Goal: Transaction & Acquisition: Purchase product/service

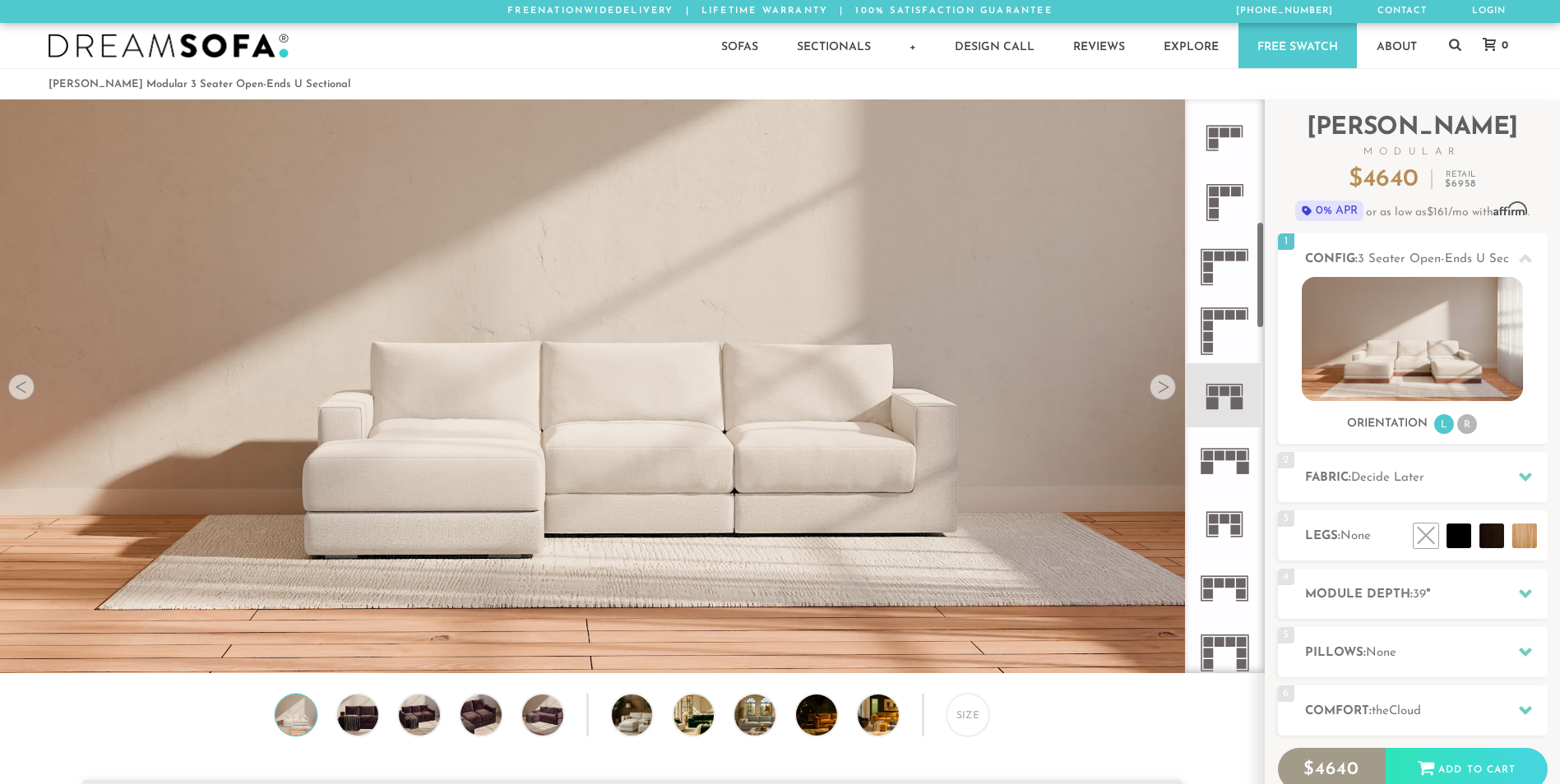
scroll to position [658, 0]
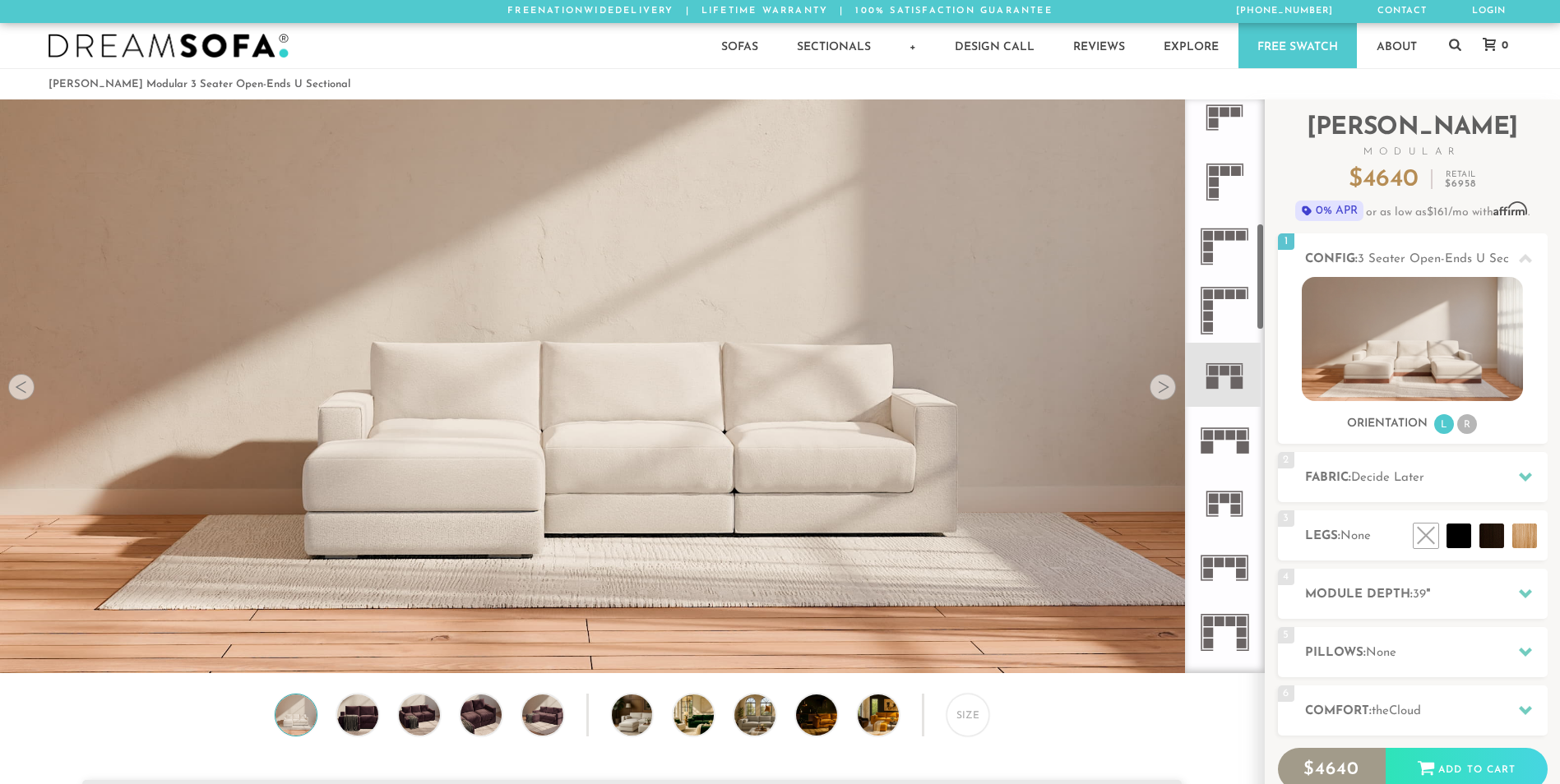
click at [1223, 375] on rect at bounding box center [1225, 371] width 10 height 10
click at [1230, 434] on rect at bounding box center [1230, 436] width 10 height 10
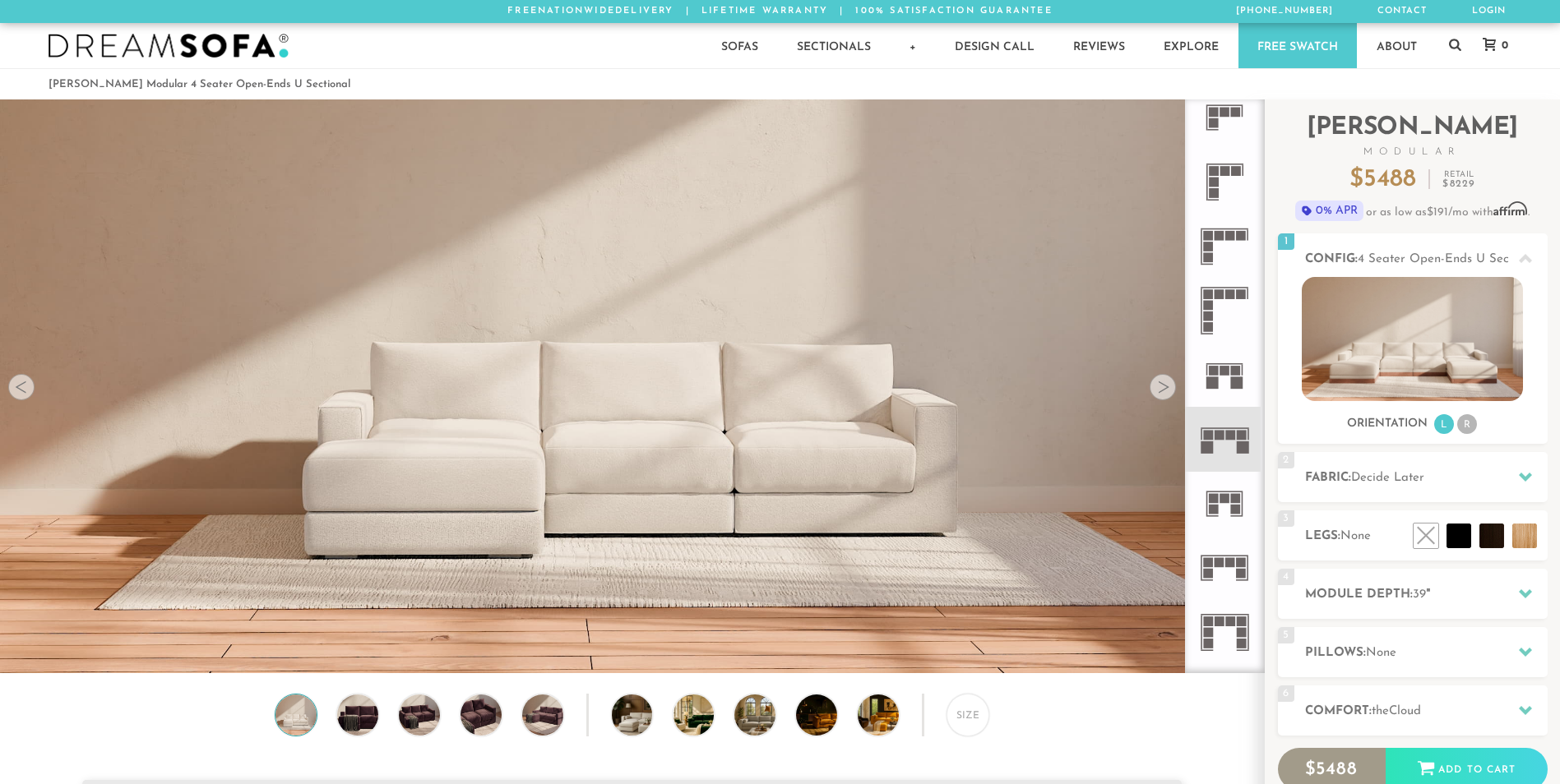
click at [1228, 370] on rect at bounding box center [1225, 371] width 10 height 10
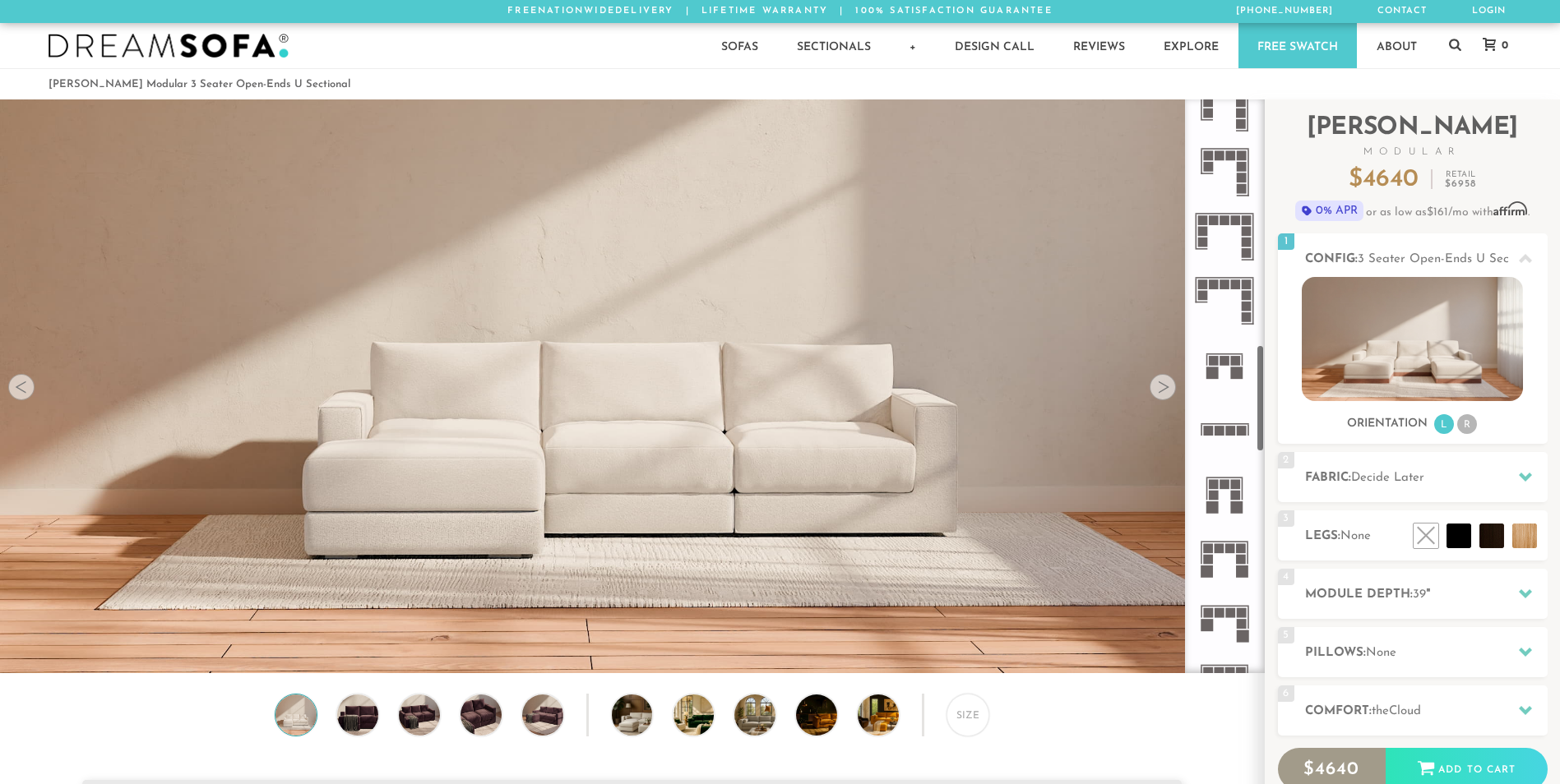
scroll to position [1315, 0]
click at [1223, 369] on icon at bounding box center [1224, 360] width 65 height 65
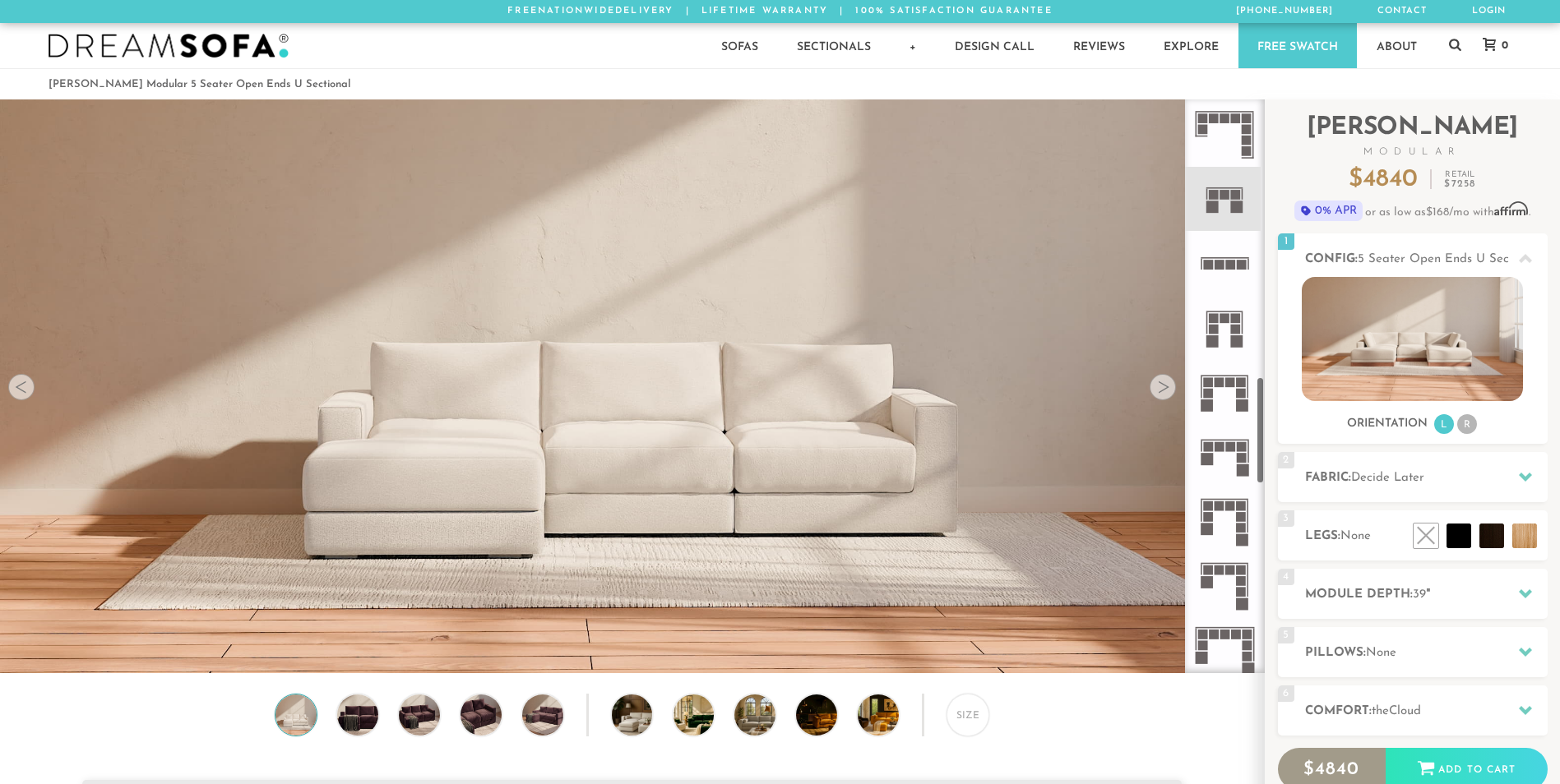
scroll to position [1480, 0]
click at [1237, 331] on rect at bounding box center [1236, 327] width 10 height 10
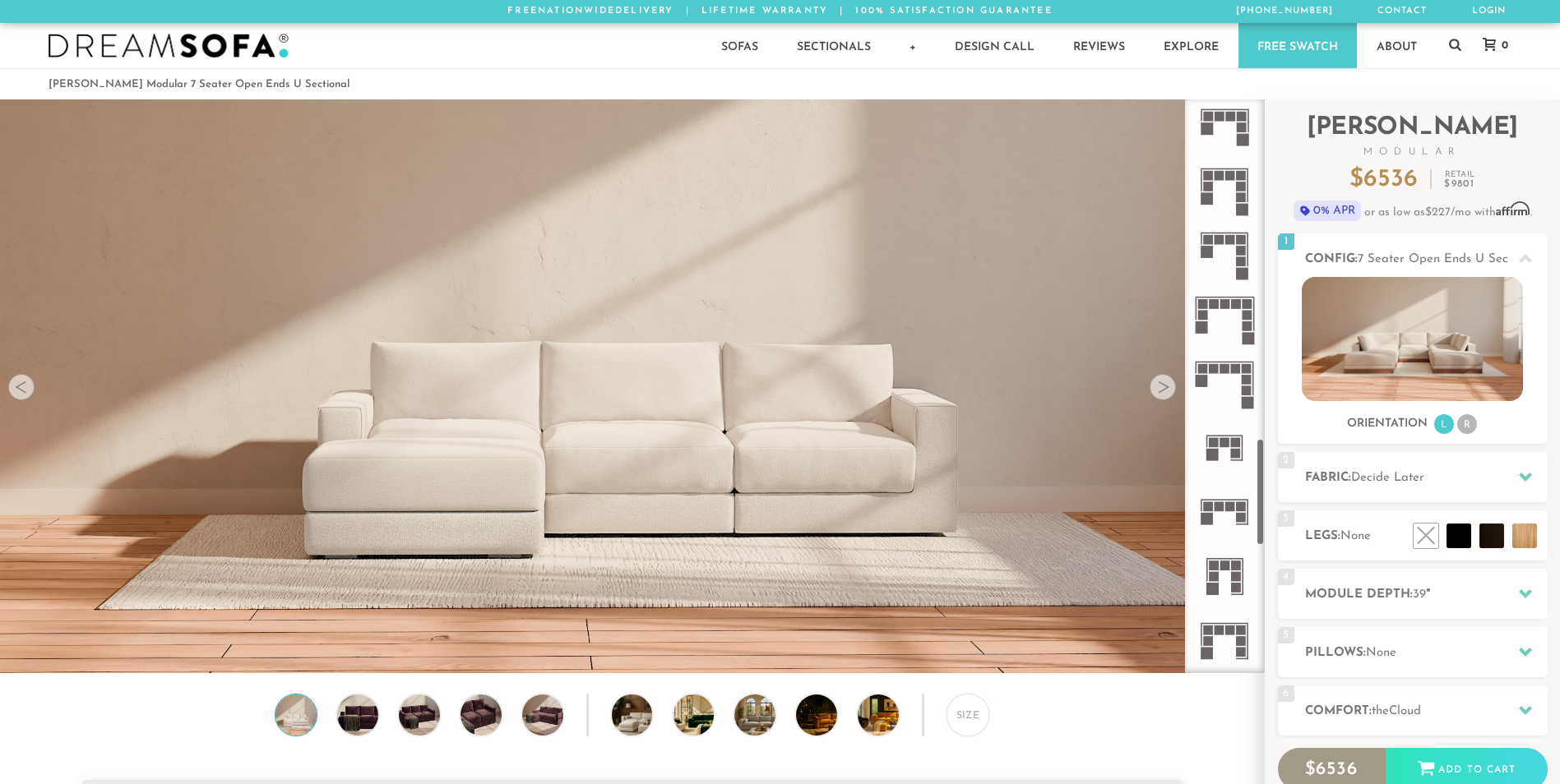
scroll to position [1808, 0]
click at [1237, 199] on rect at bounding box center [1242, 196] width 10 height 10
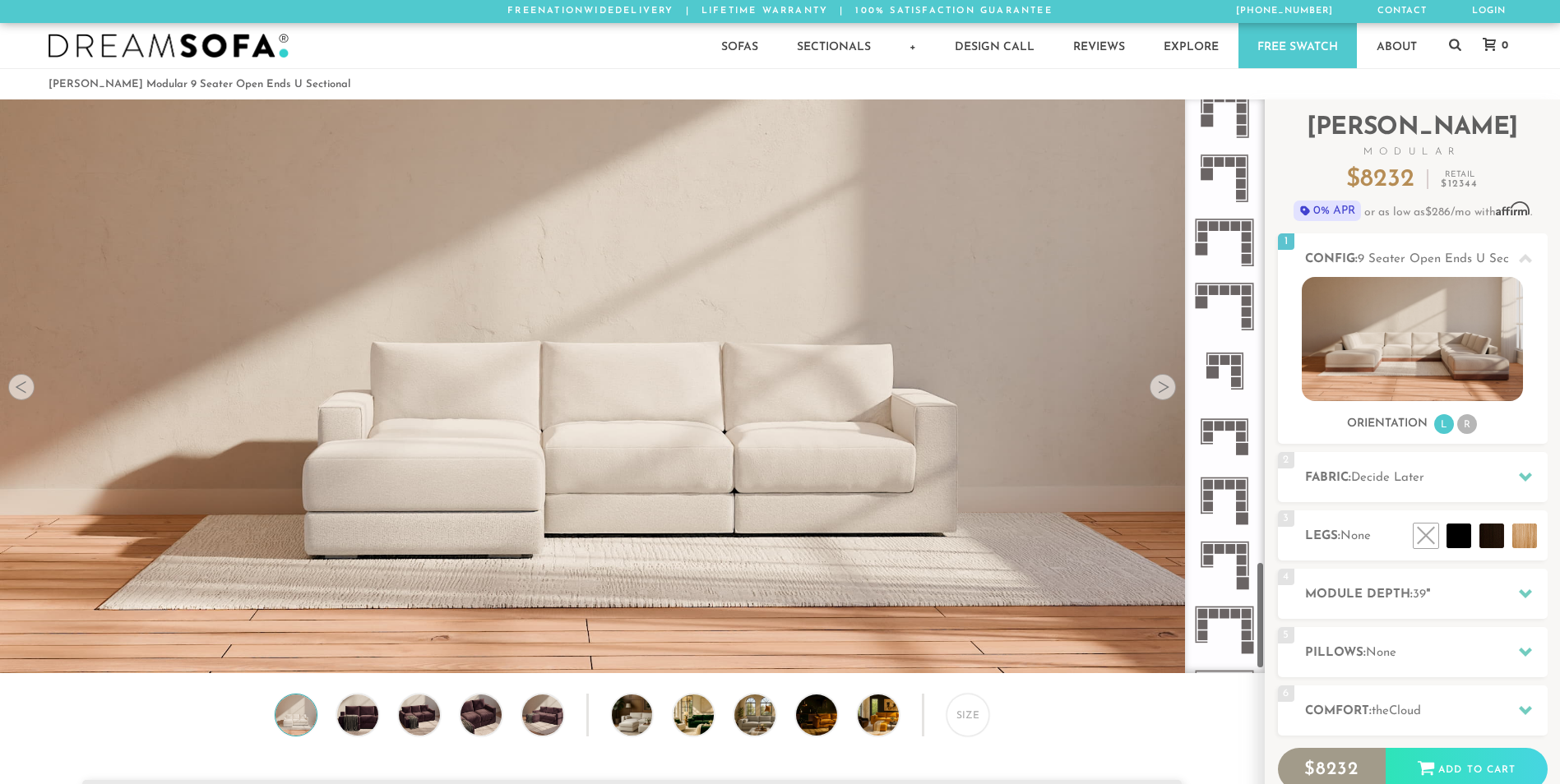
scroll to position [2466, 0]
click at [1235, 358] on rect at bounding box center [1236, 357] width 10 height 10
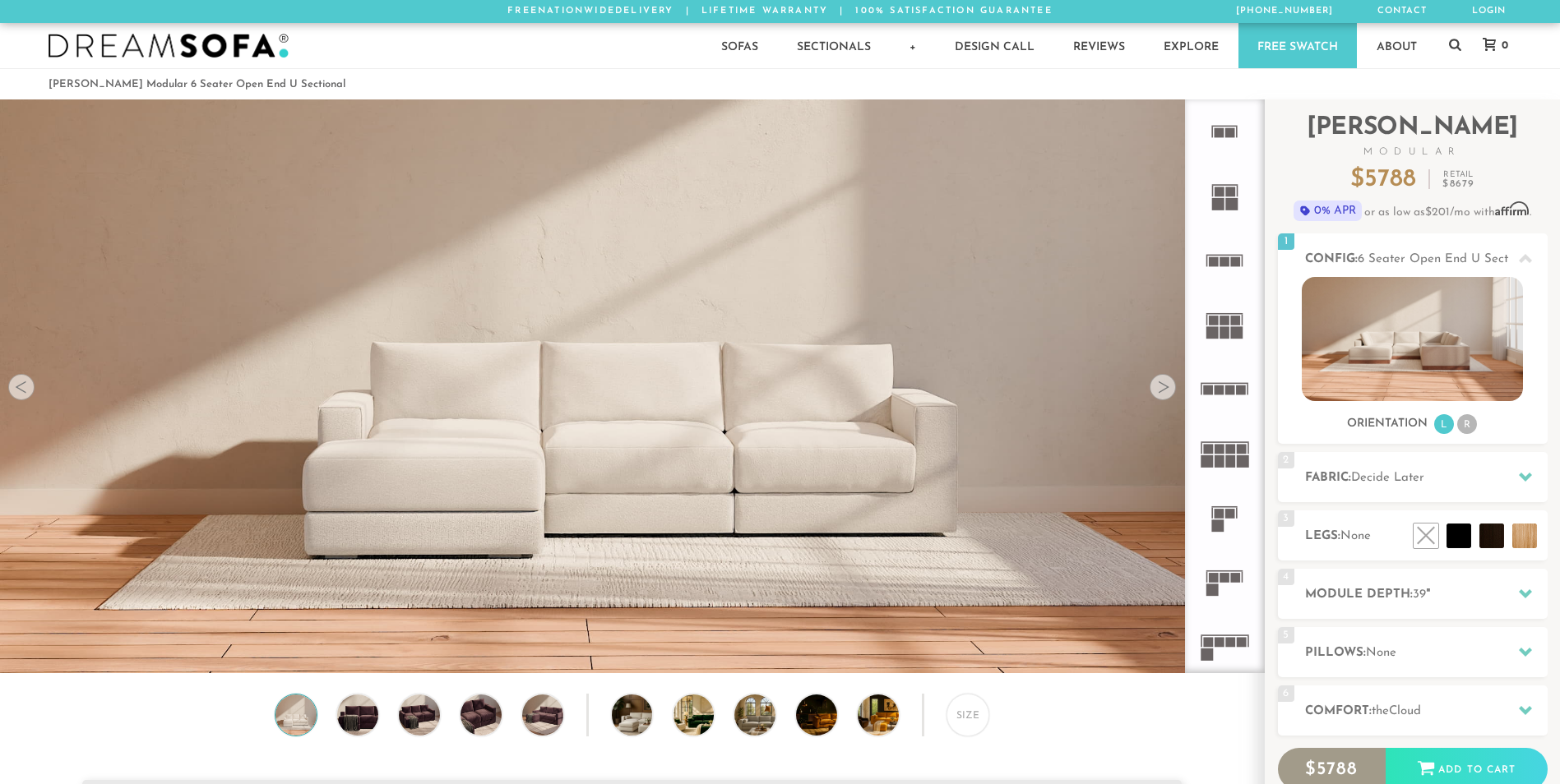
click at [1231, 195] on rect at bounding box center [1230, 192] width 10 height 10
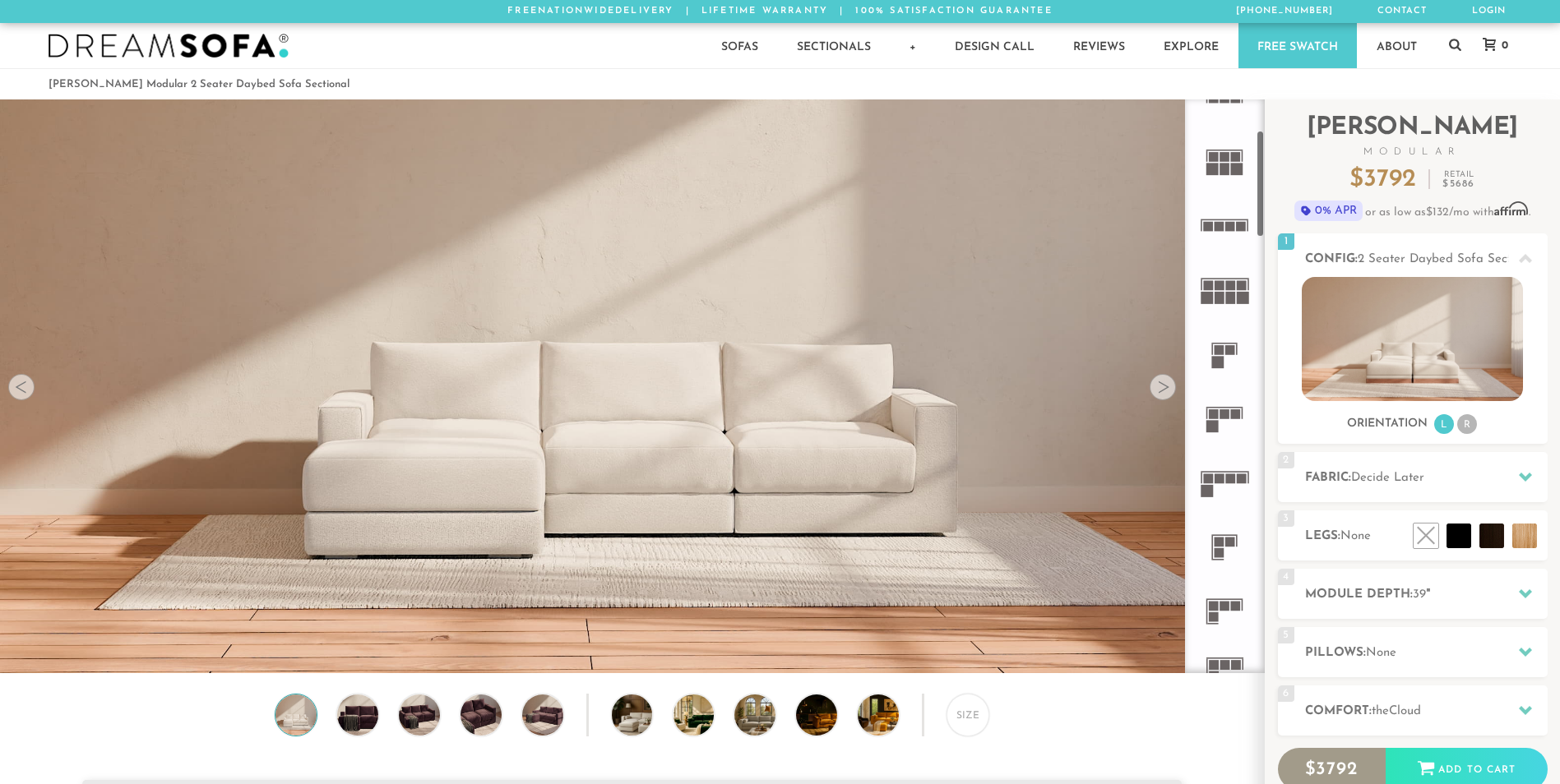
scroll to position [165, 0]
click at [1219, 411] on icon at bounding box center [1224, 417] width 65 height 65
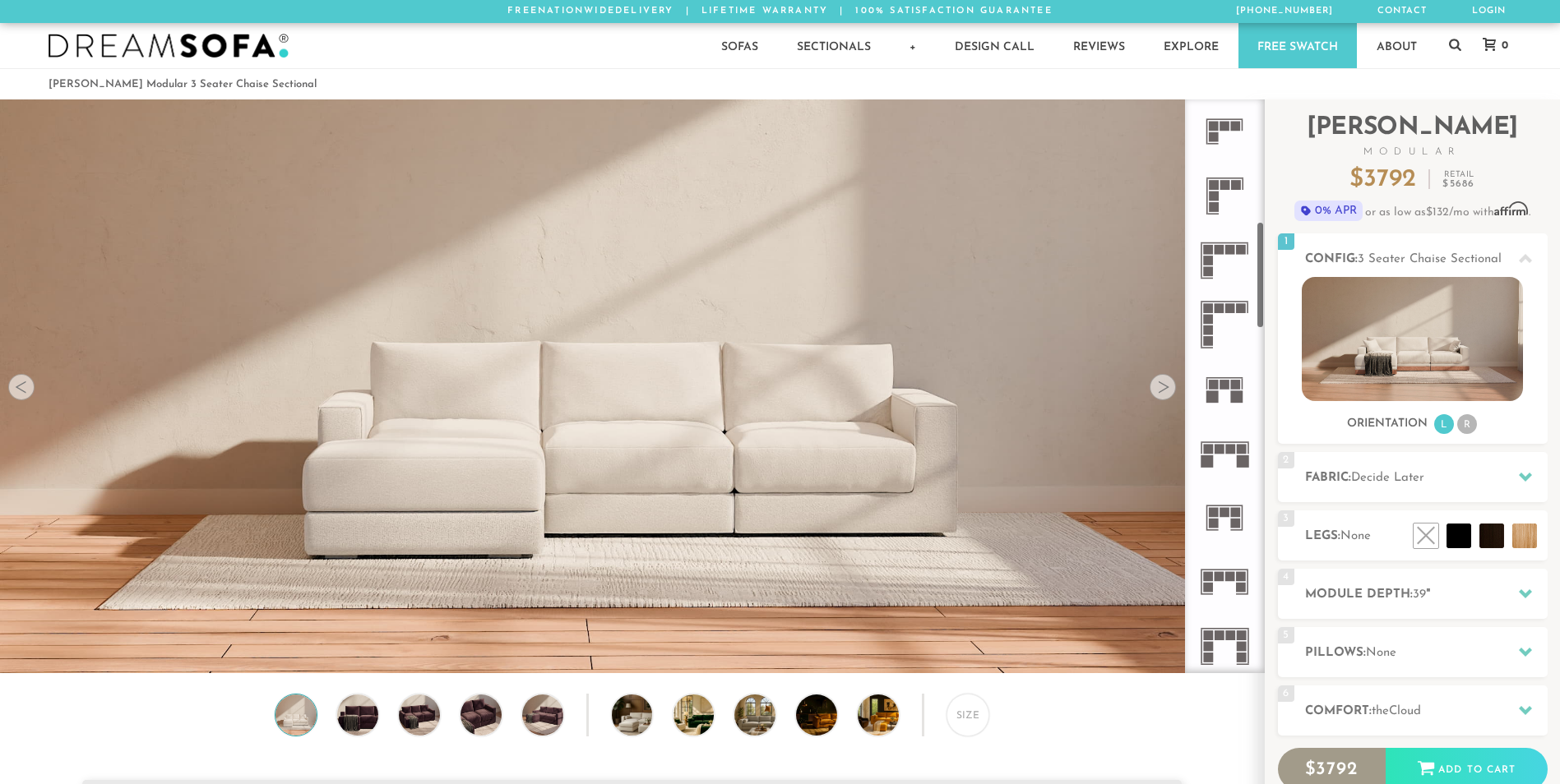
scroll to position [658, 0]
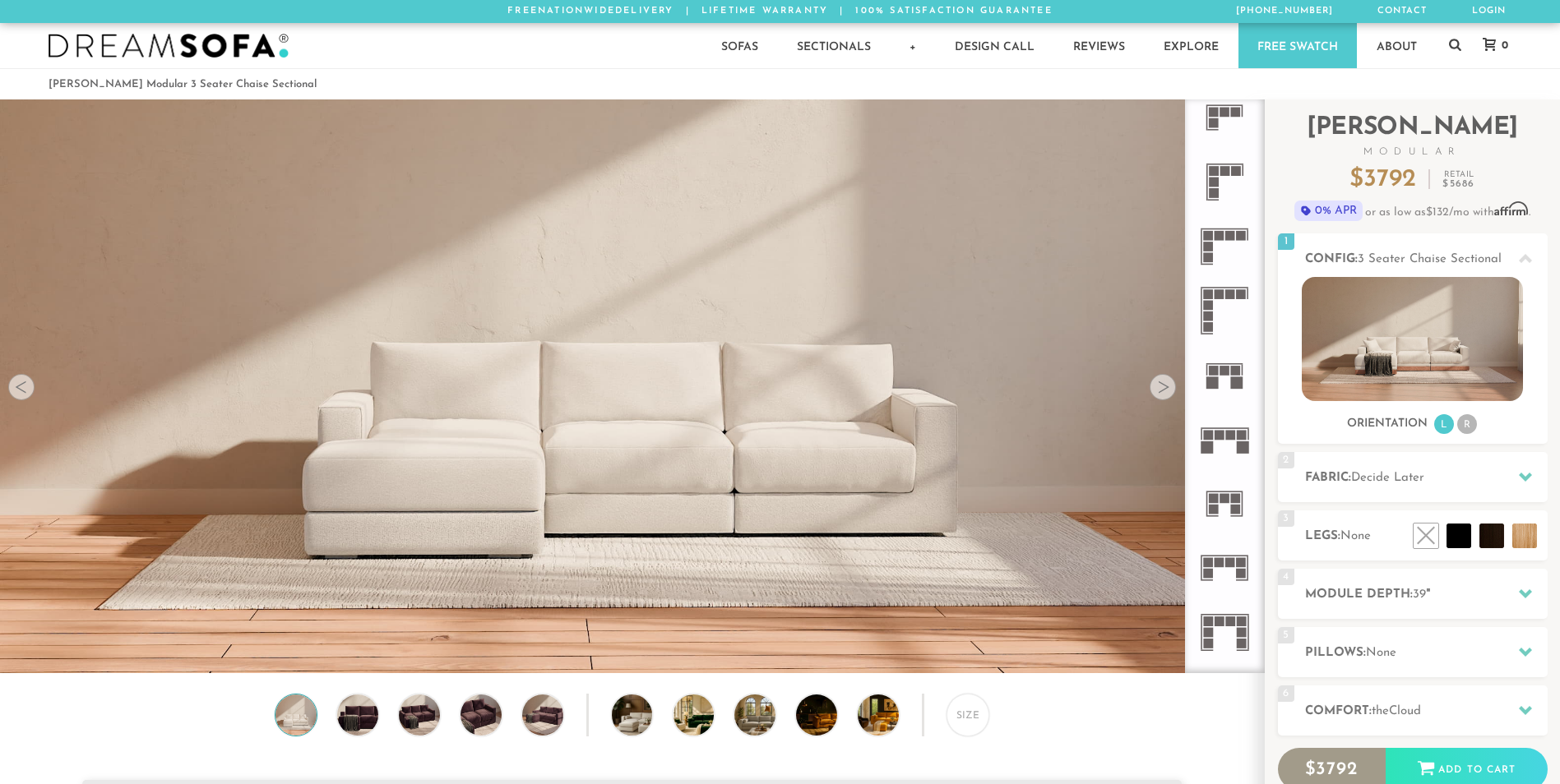
click at [1211, 377] on rect at bounding box center [1212, 383] width 12 height 12
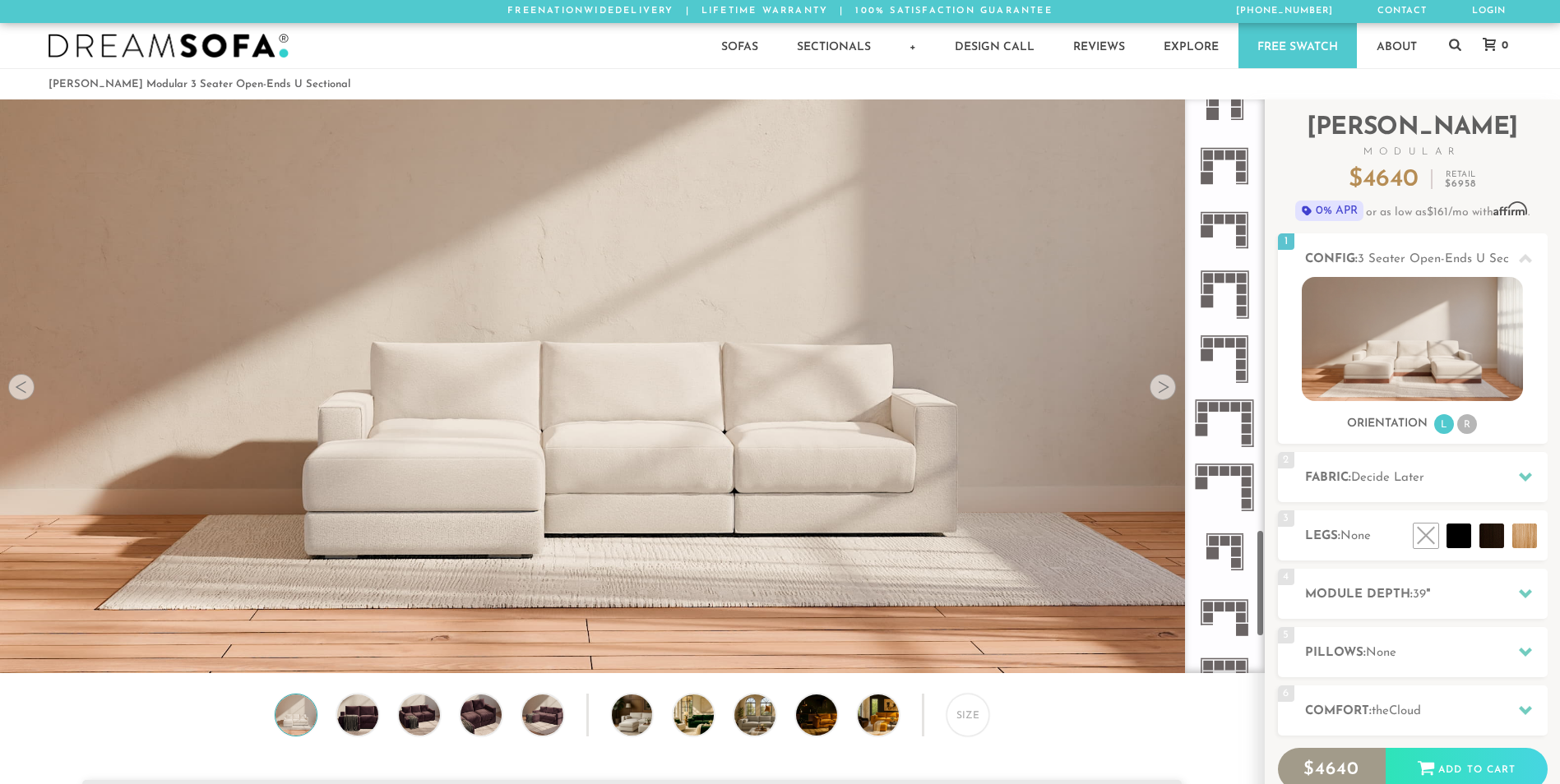
scroll to position [2299, 0]
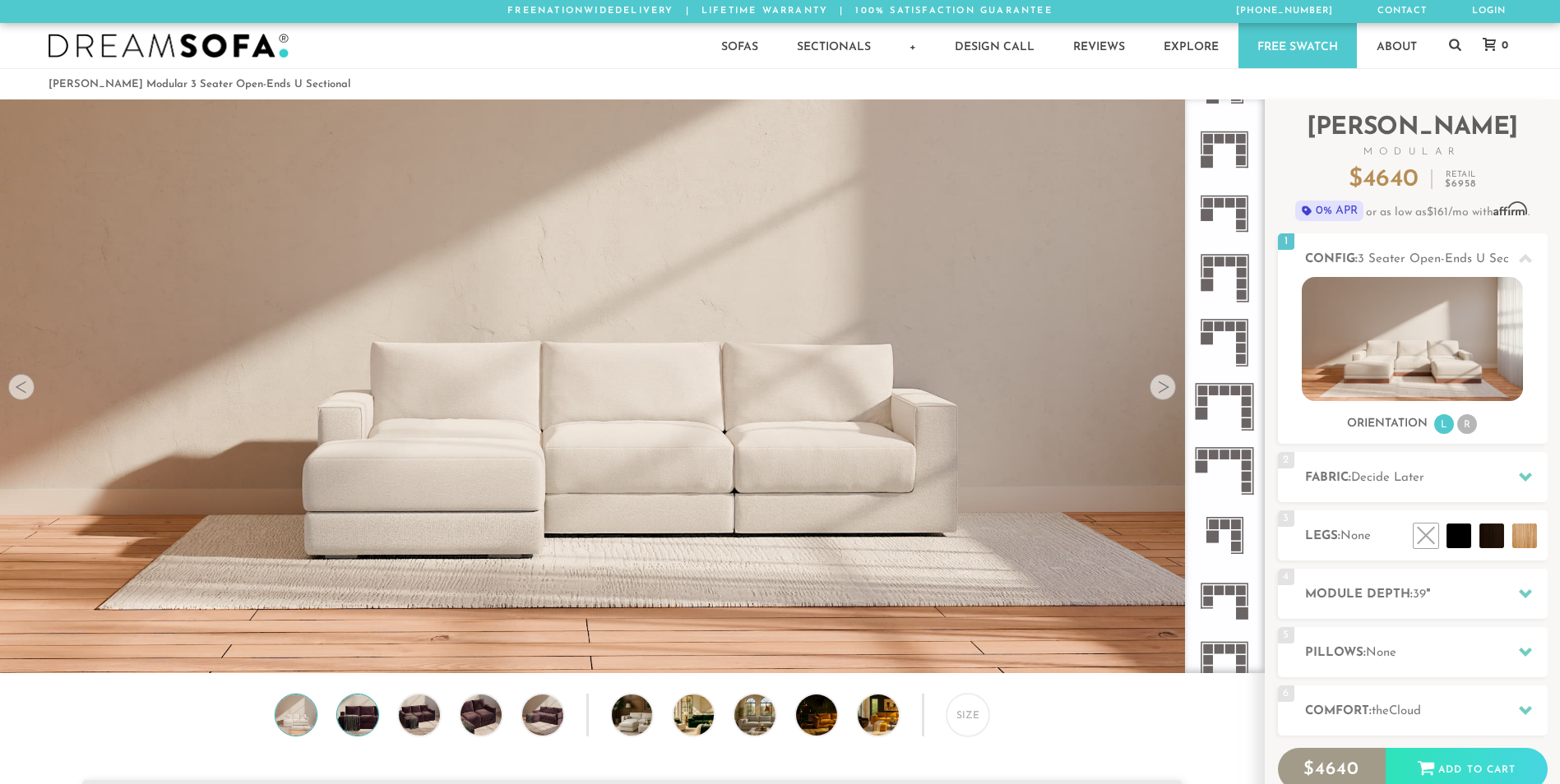
click at [361, 720] on img at bounding box center [357, 715] width 50 height 41
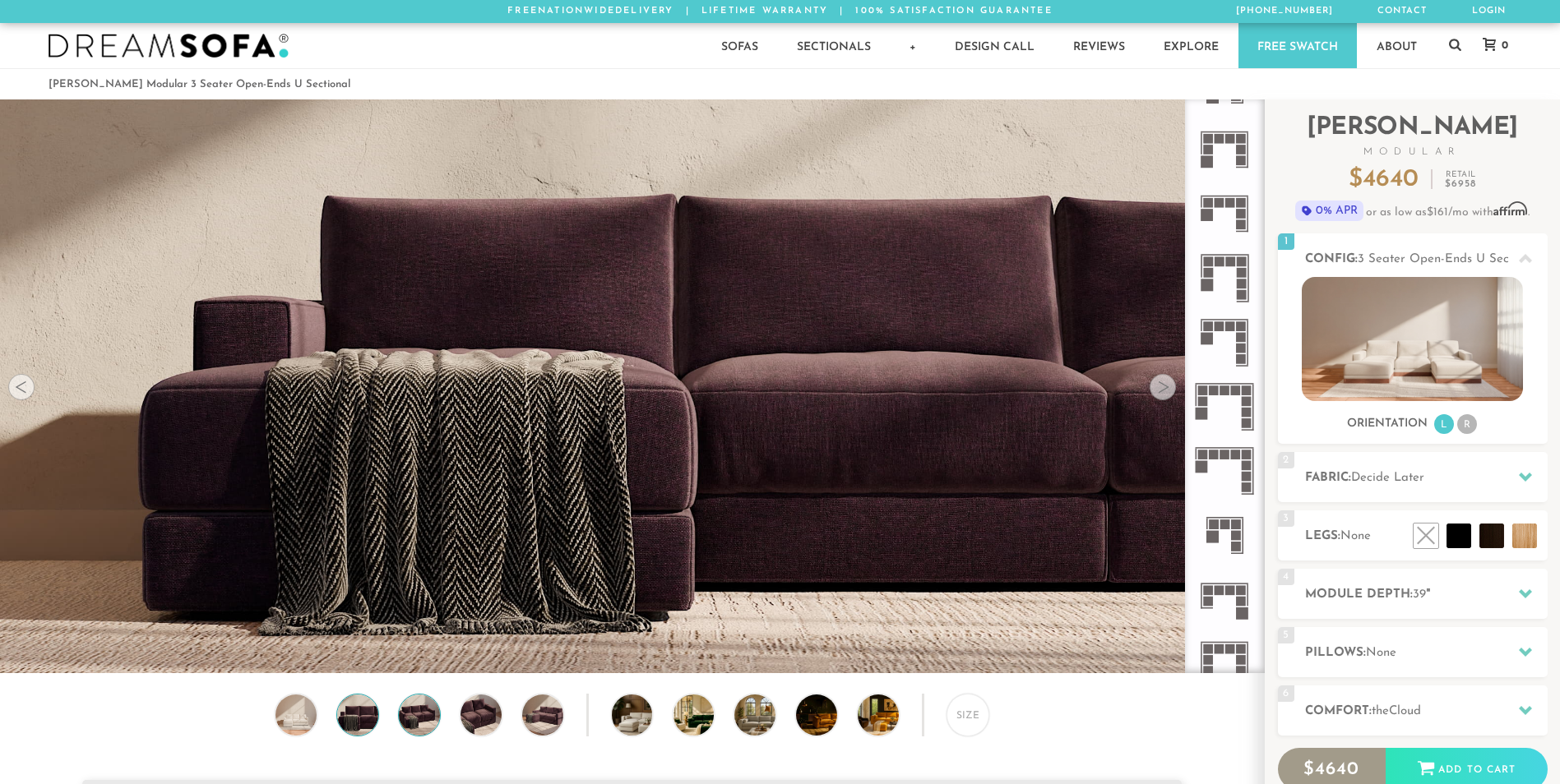
click at [428, 717] on img at bounding box center [420, 715] width 50 height 41
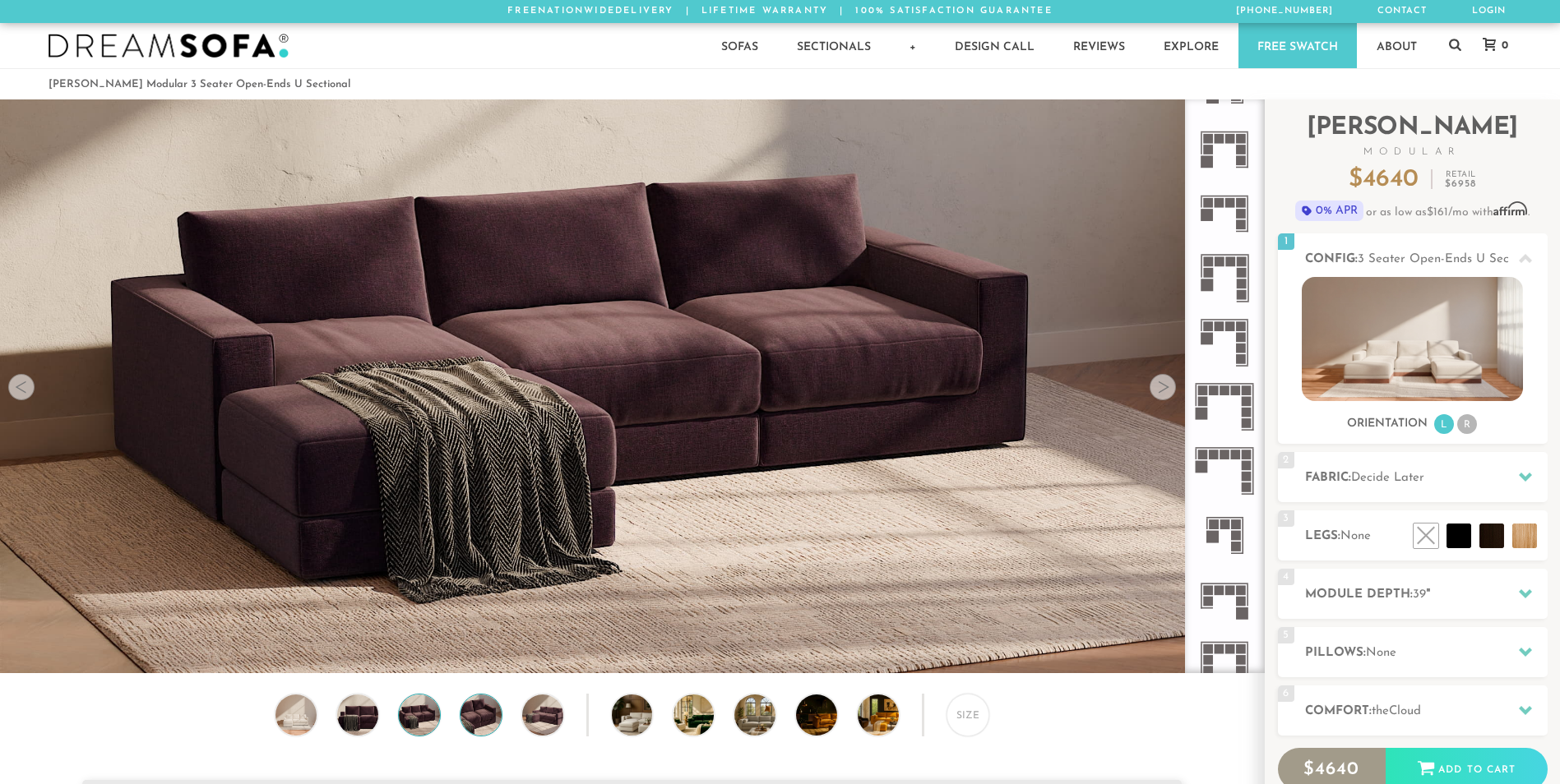
click at [480, 716] on img at bounding box center [482, 715] width 50 height 41
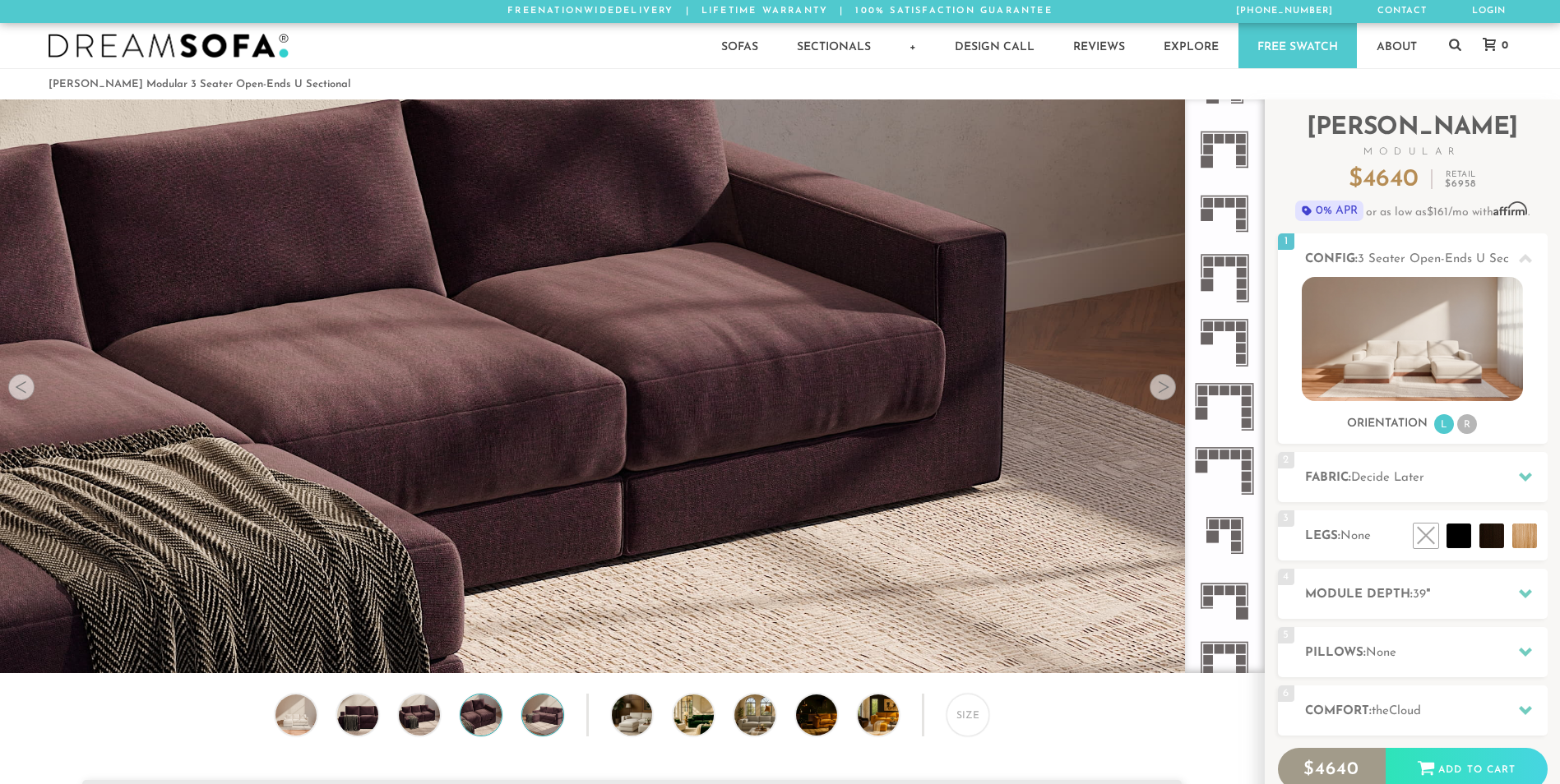
click at [538, 717] on img at bounding box center [543, 715] width 50 height 41
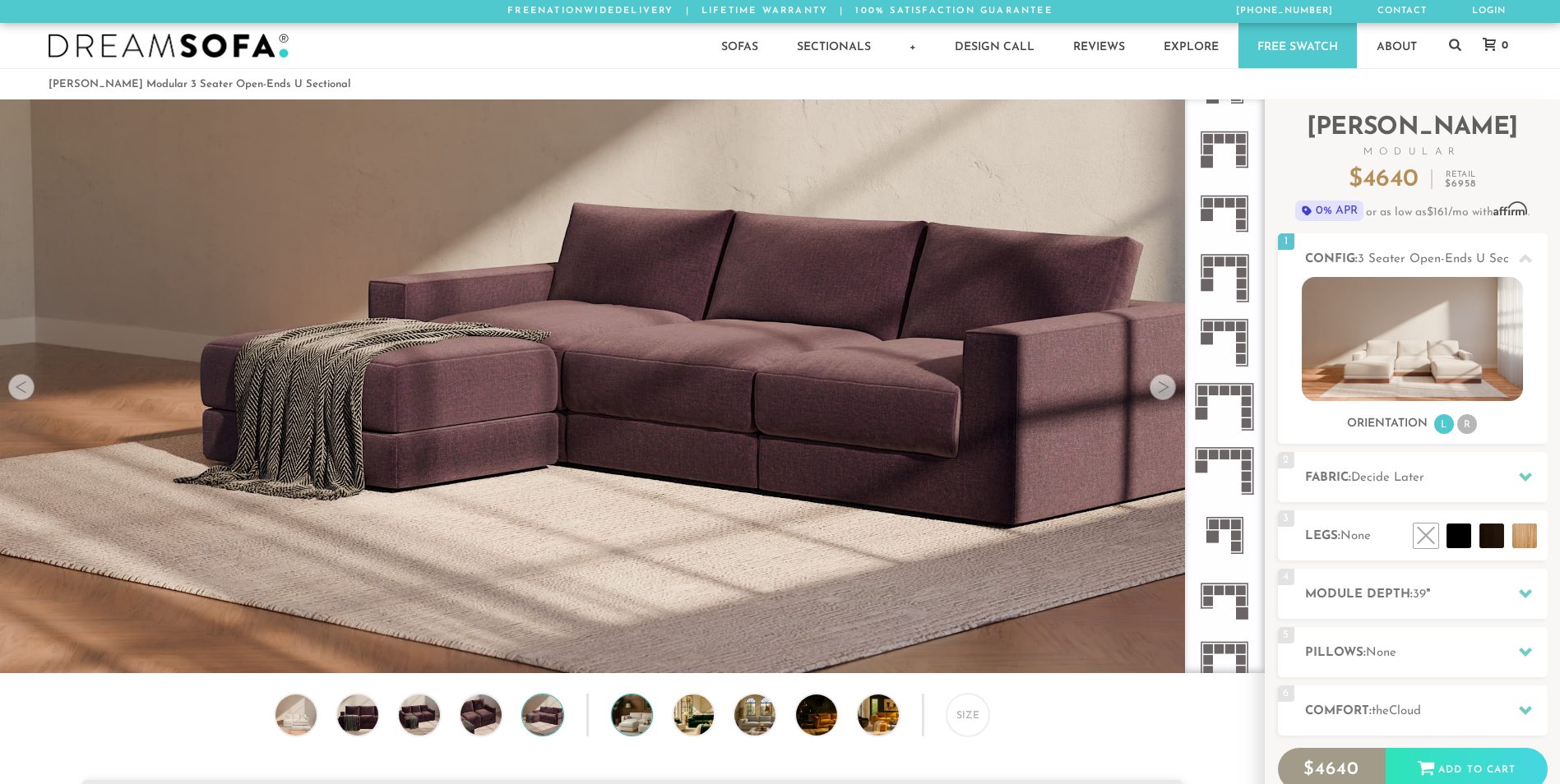
click at [634, 719] on img at bounding box center [648, 715] width 73 height 41
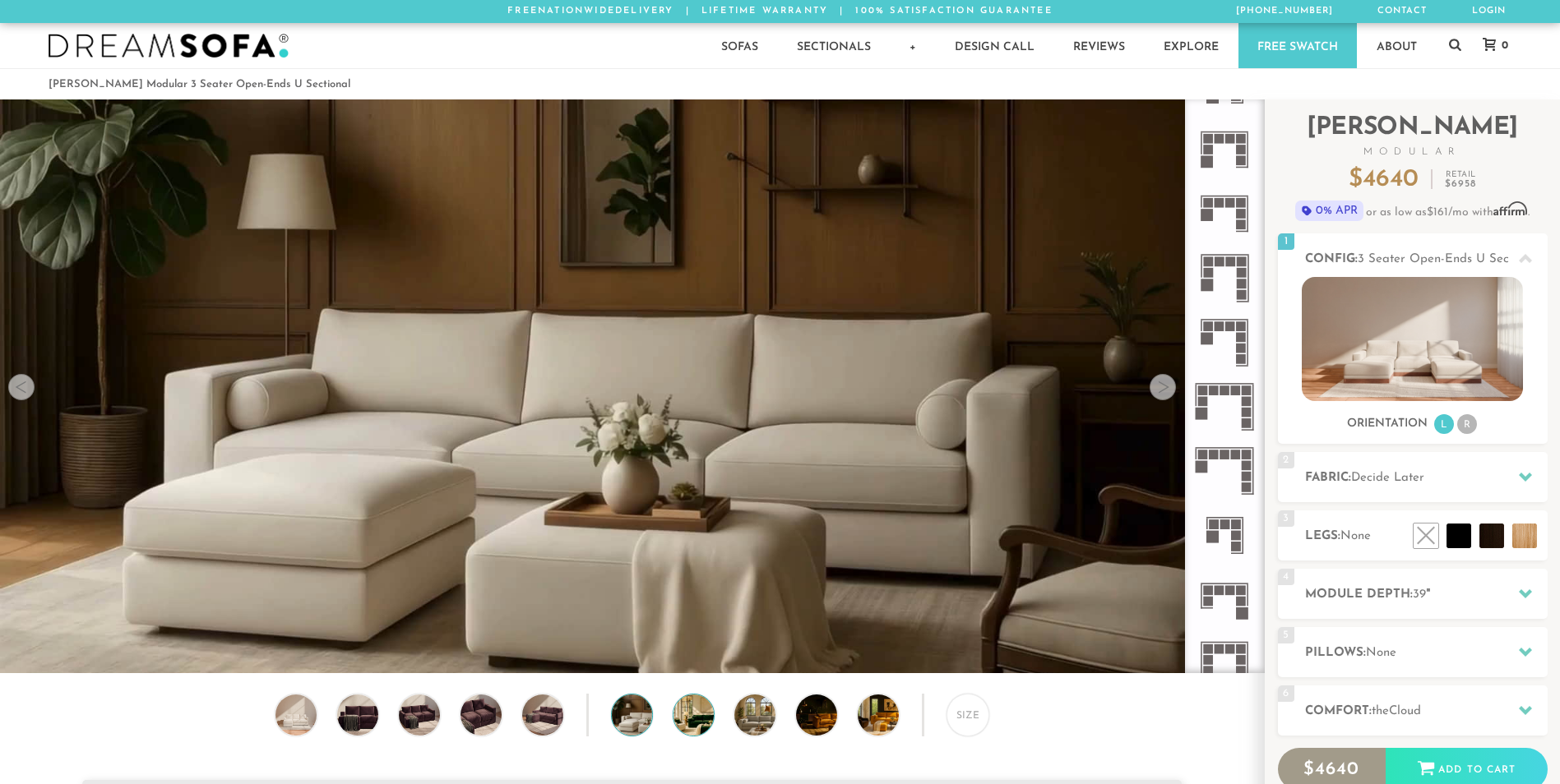
click at [692, 722] on img at bounding box center [710, 715] width 73 height 41
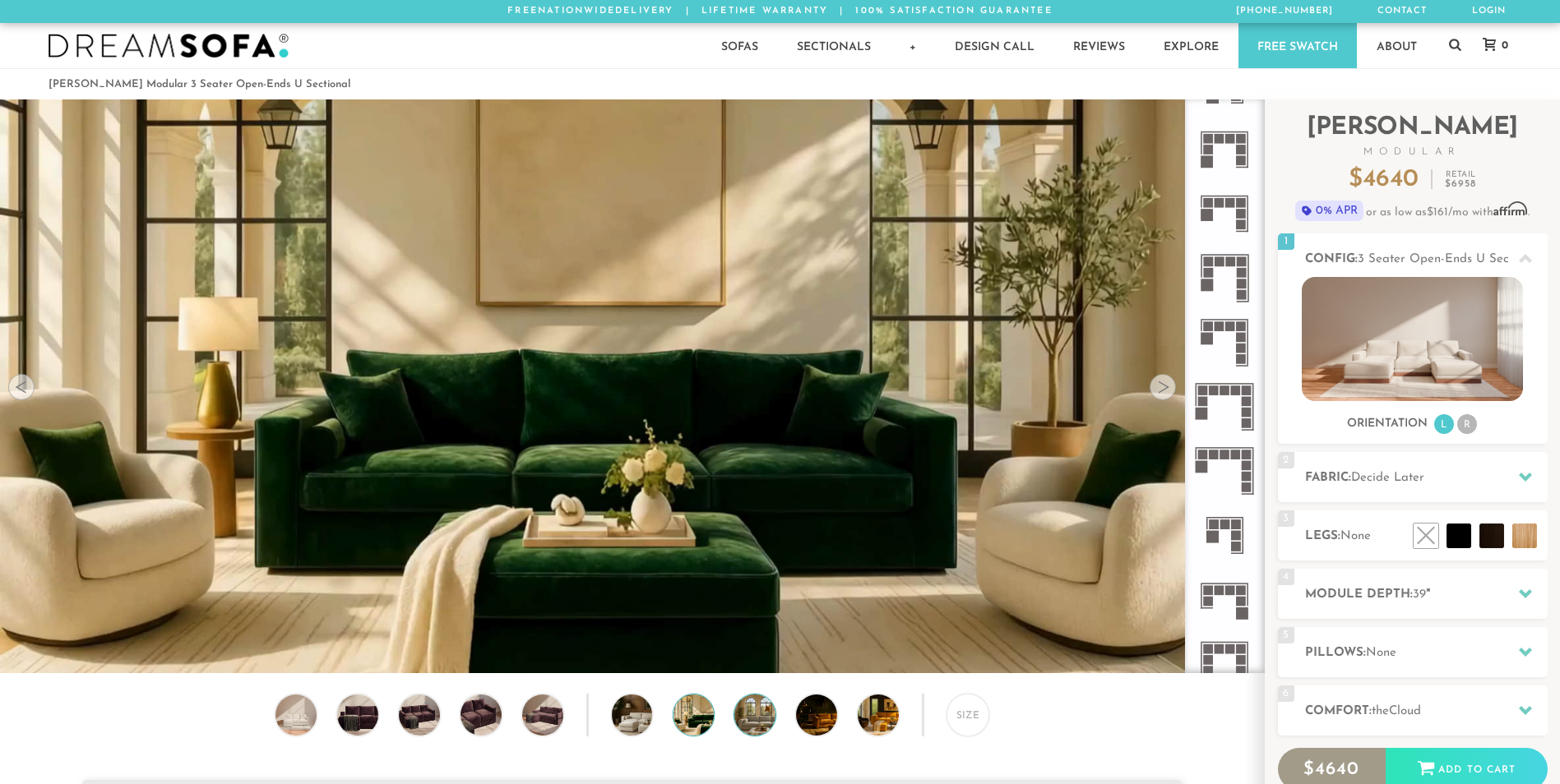
click at [763, 724] on img at bounding box center [772, 715] width 73 height 41
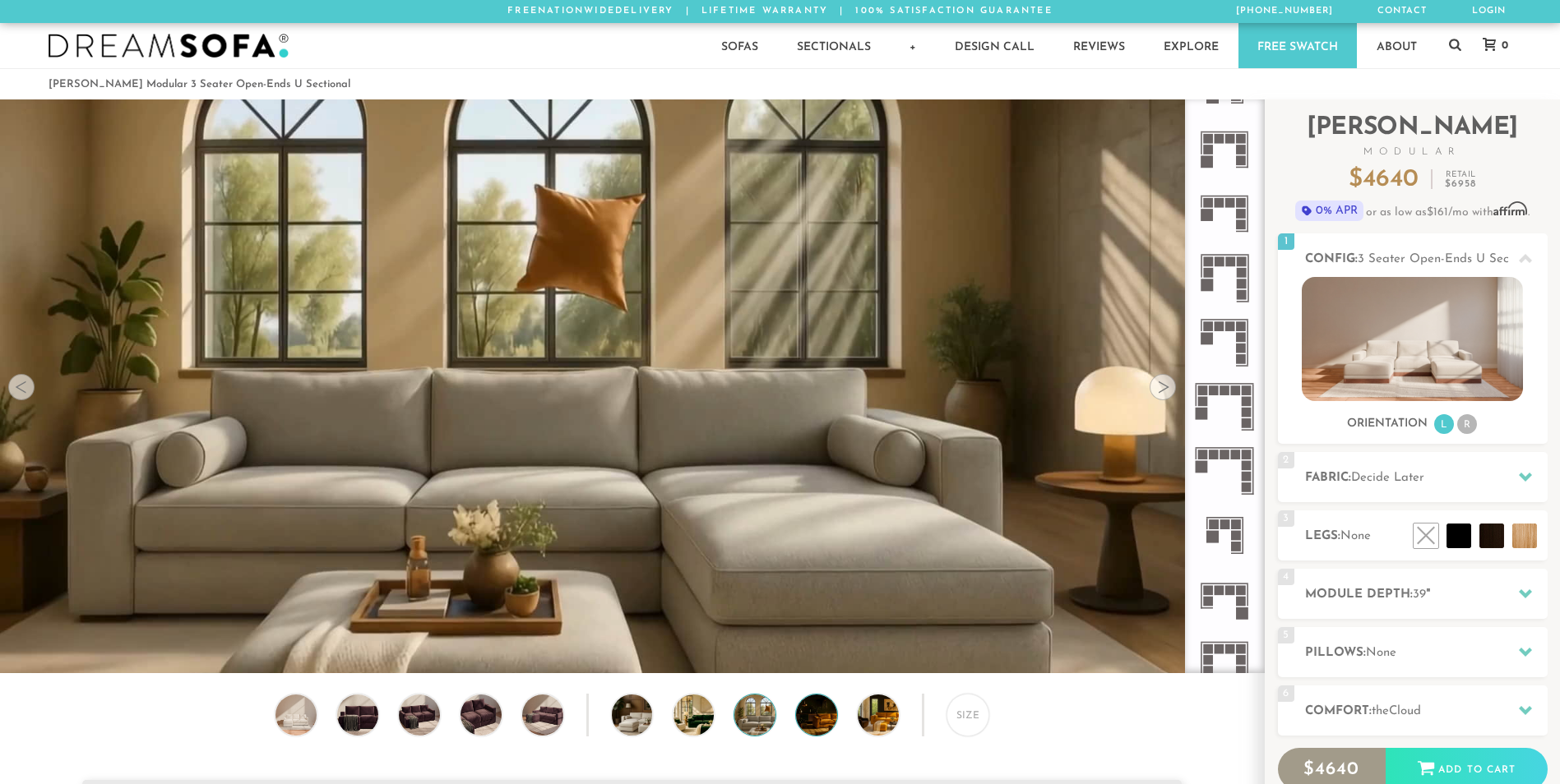
click at [827, 723] on img at bounding box center [833, 715] width 73 height 41
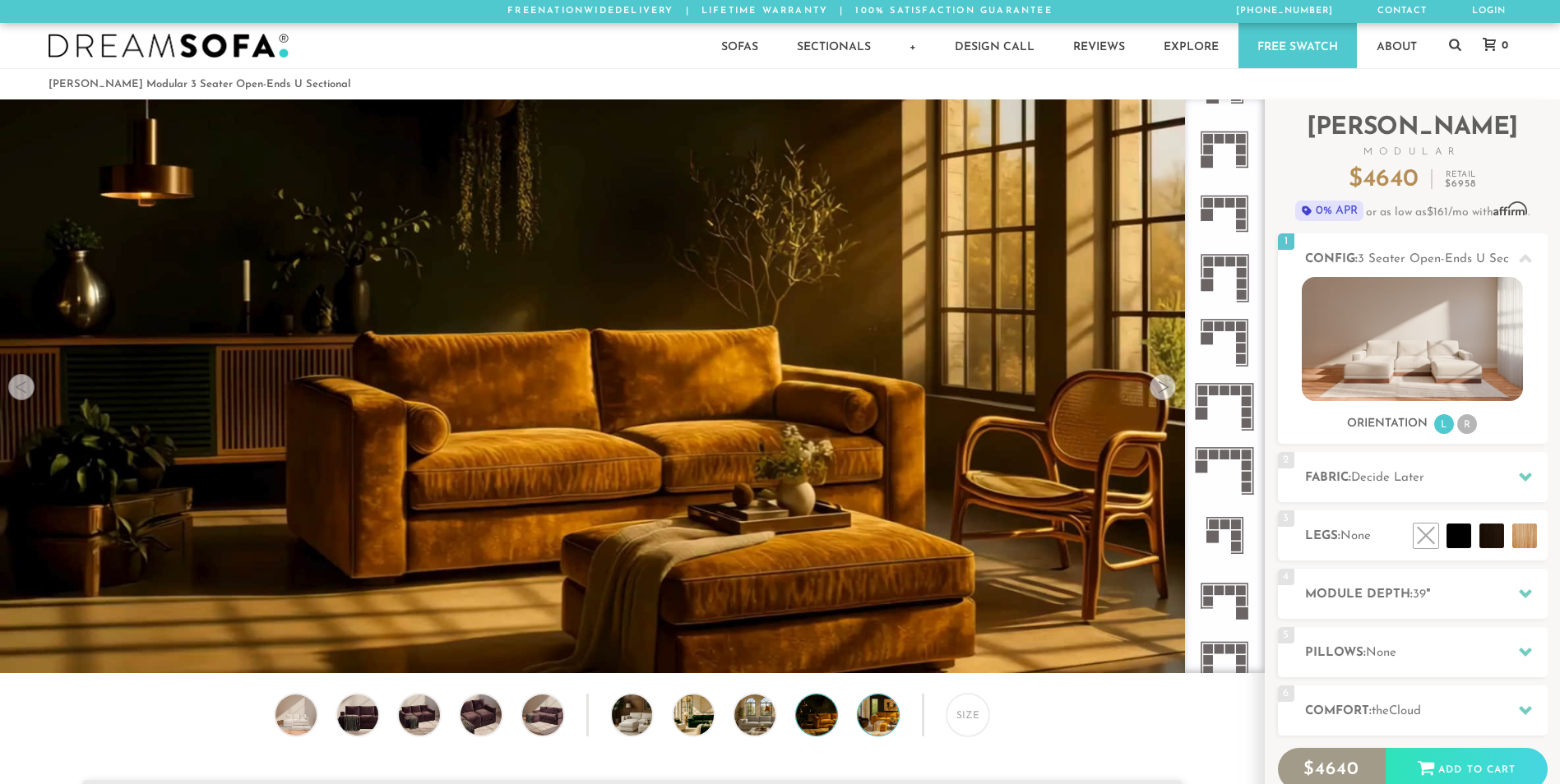
click at [869, 722] on img at bounding box center [895, 715] width 73 height 41
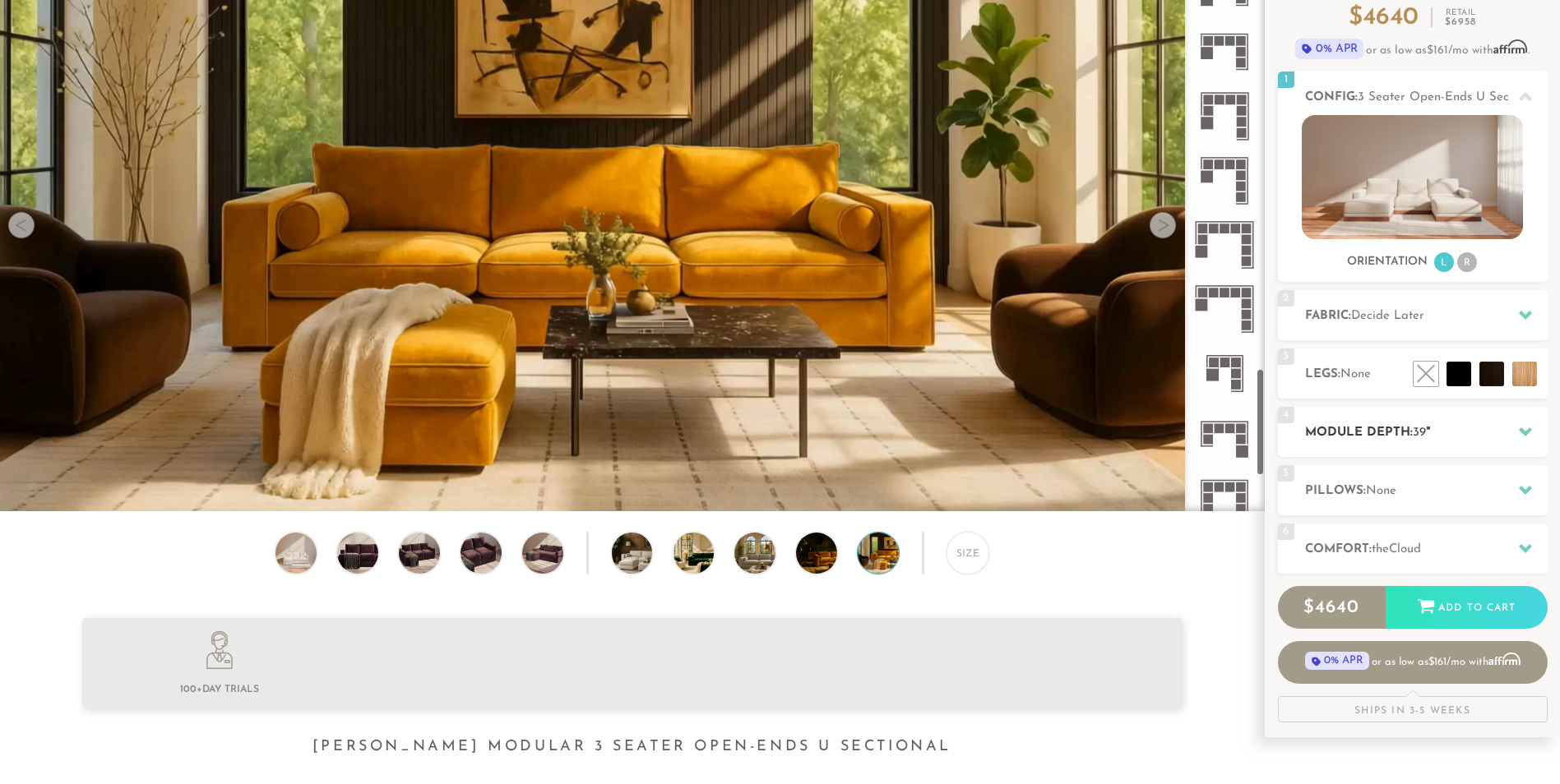
scroll to position [165, 0]
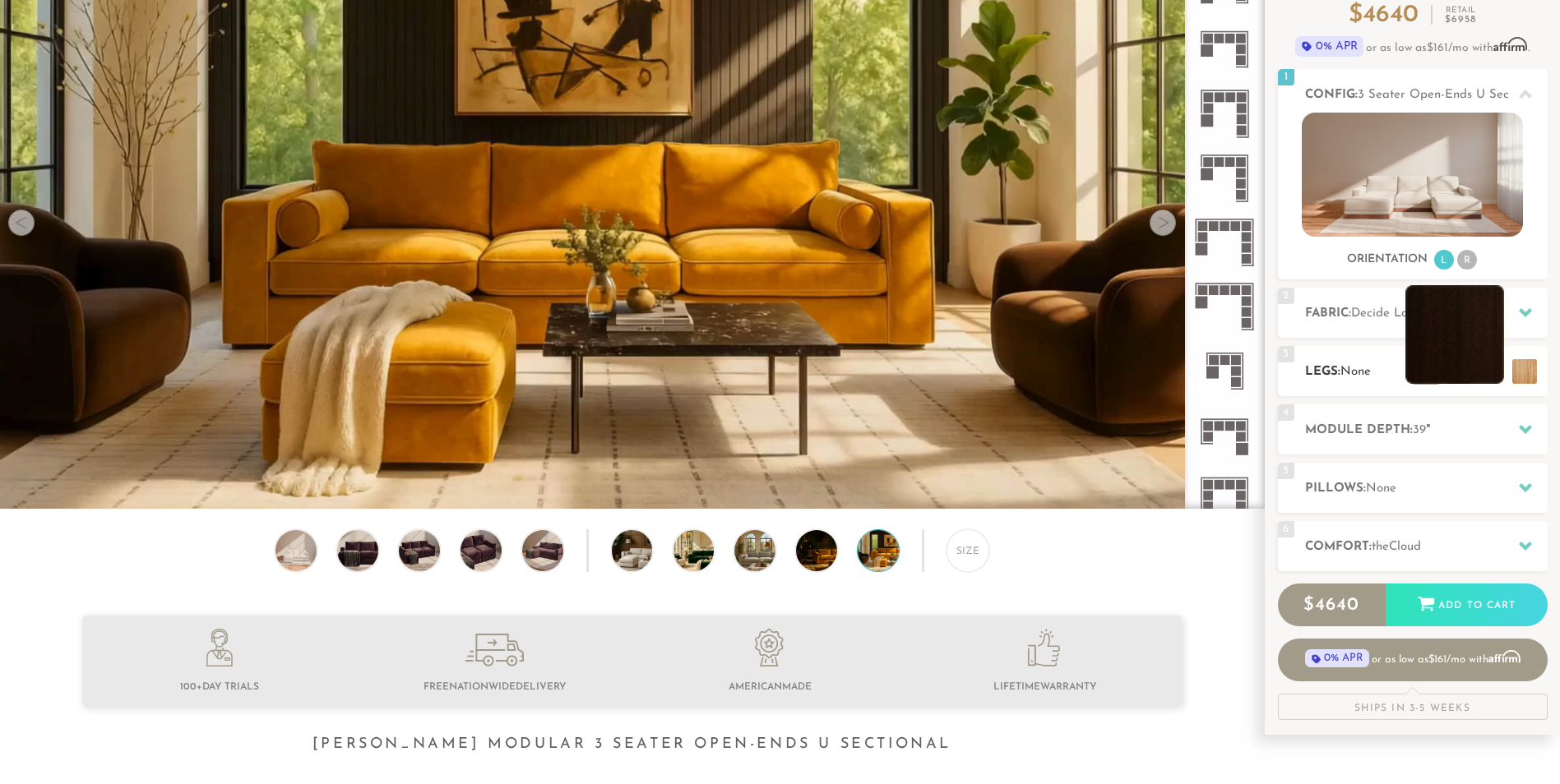
click at [1463, 372] on li at bounding box center [1454, 333] width 98 height 98
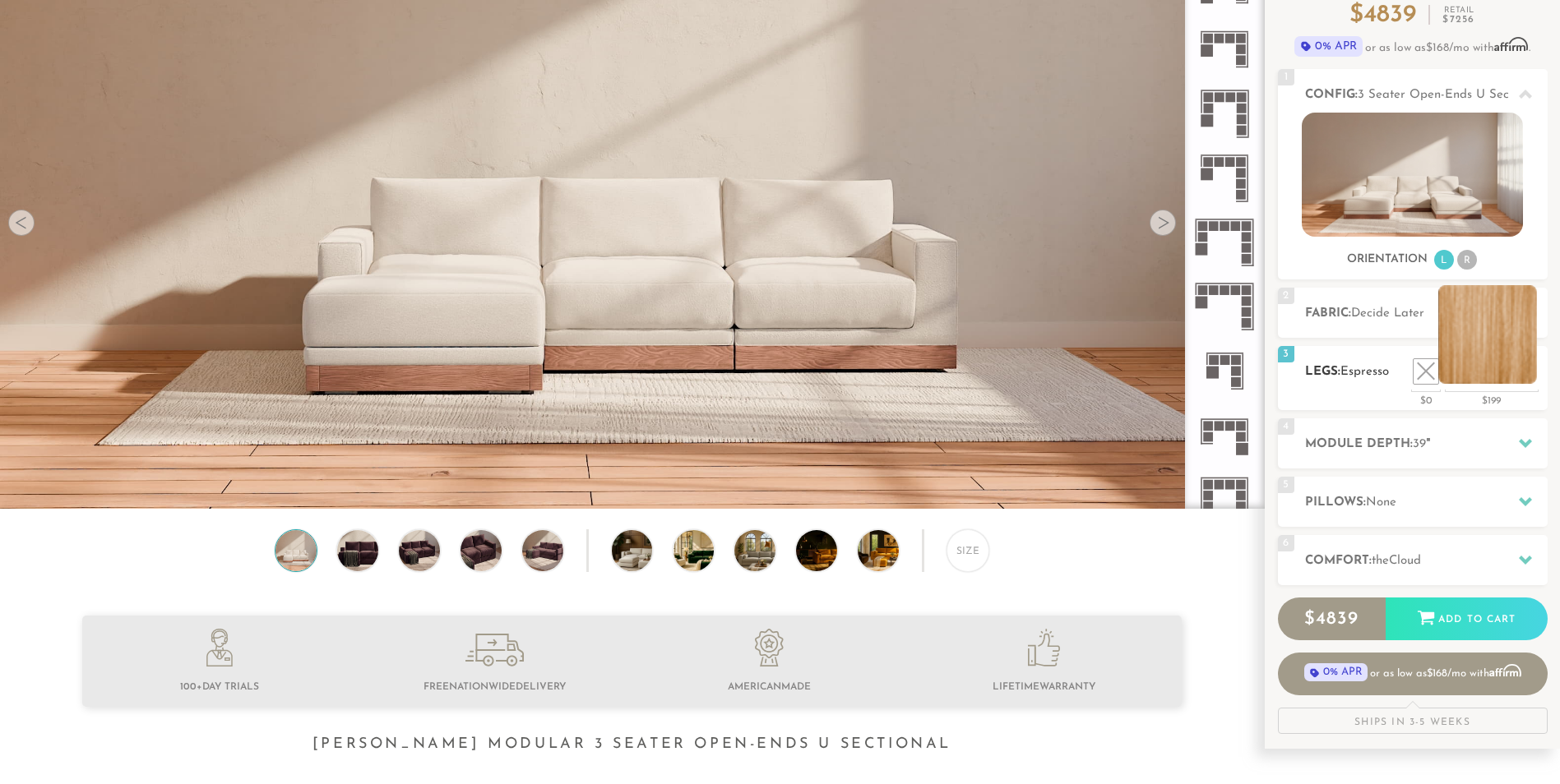
click at [1533, 376] on li at bounding box center [1488, 333] width 98 height 98
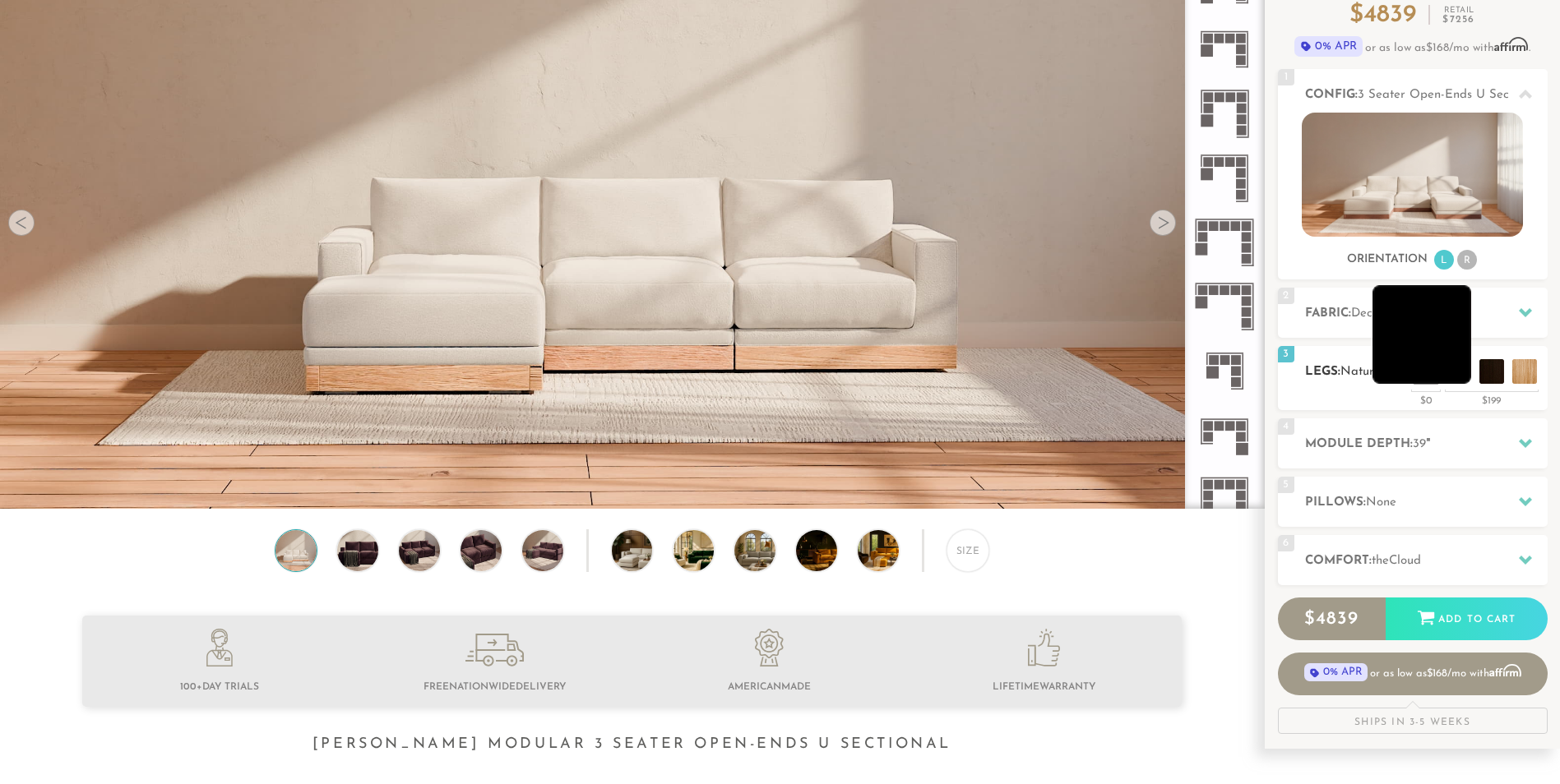
click at [1452, 371] on li at bounding box center [1421, 333] width 98 height 98
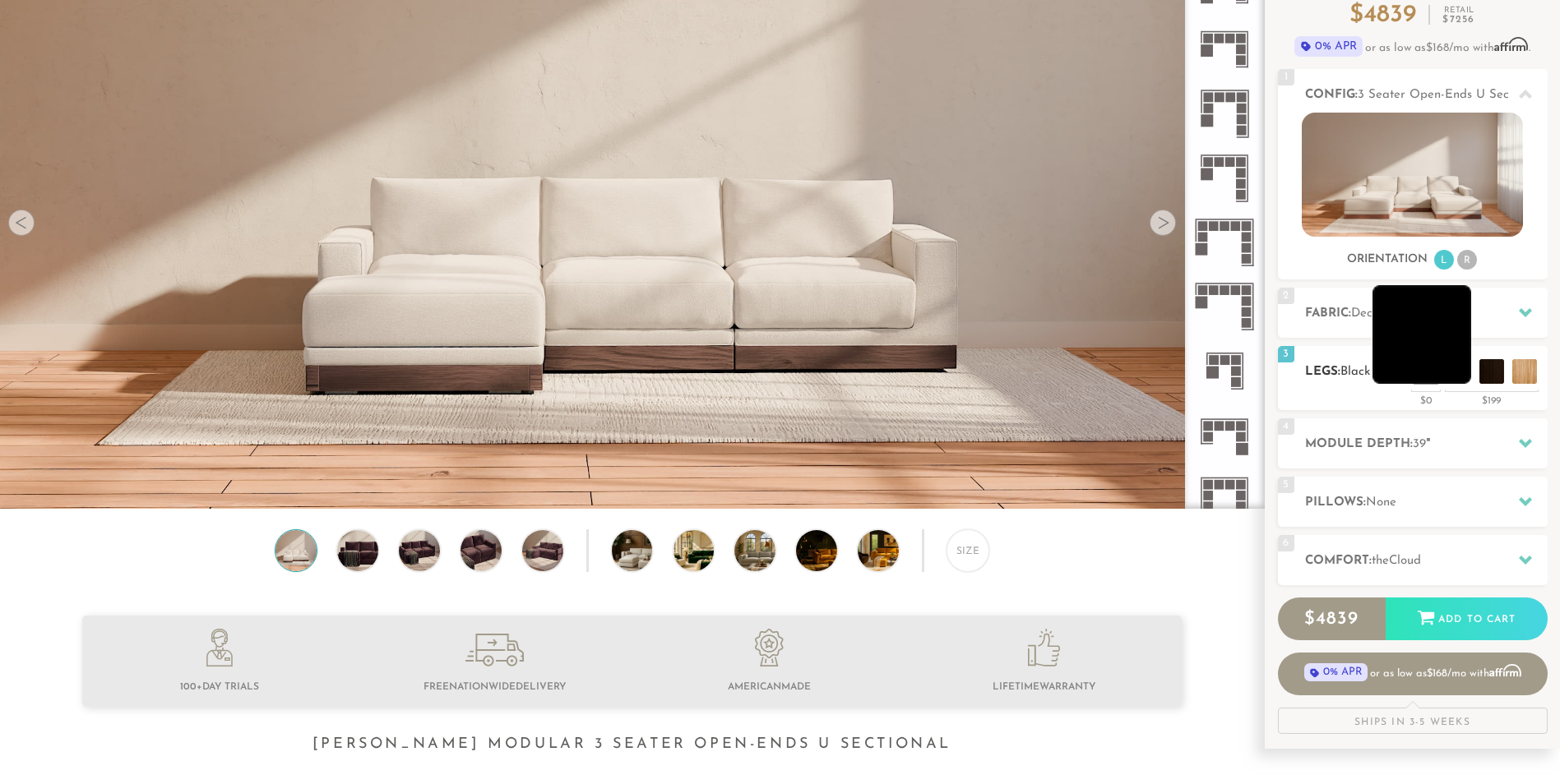
click at [1452, 369] on li at bounding box center [1421, 333] width 98 height 98
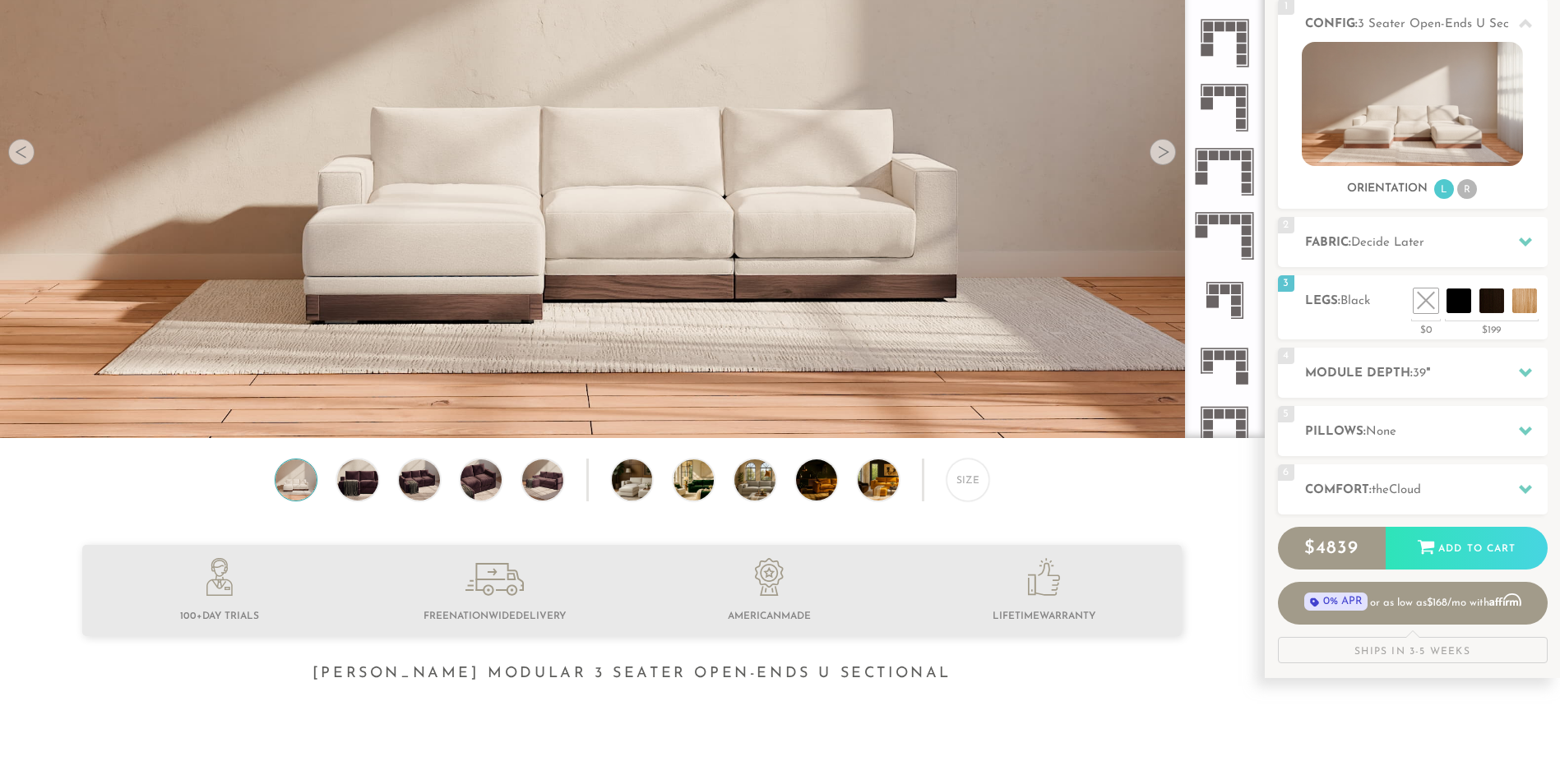
scroll to position [0, 0]
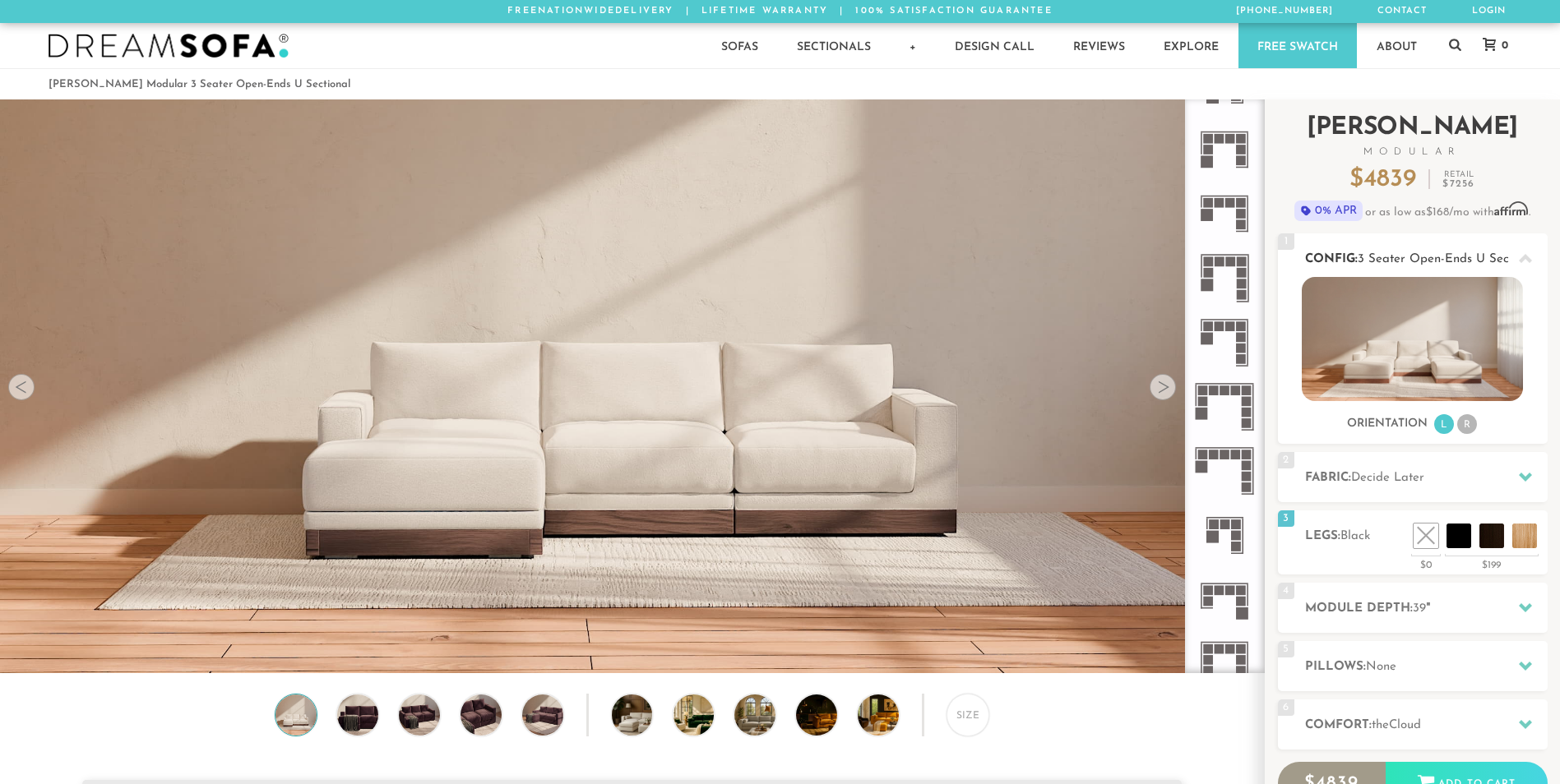
click at [1475, 427] on li "R" at bounding box center [1468, 424] width 20 height 20
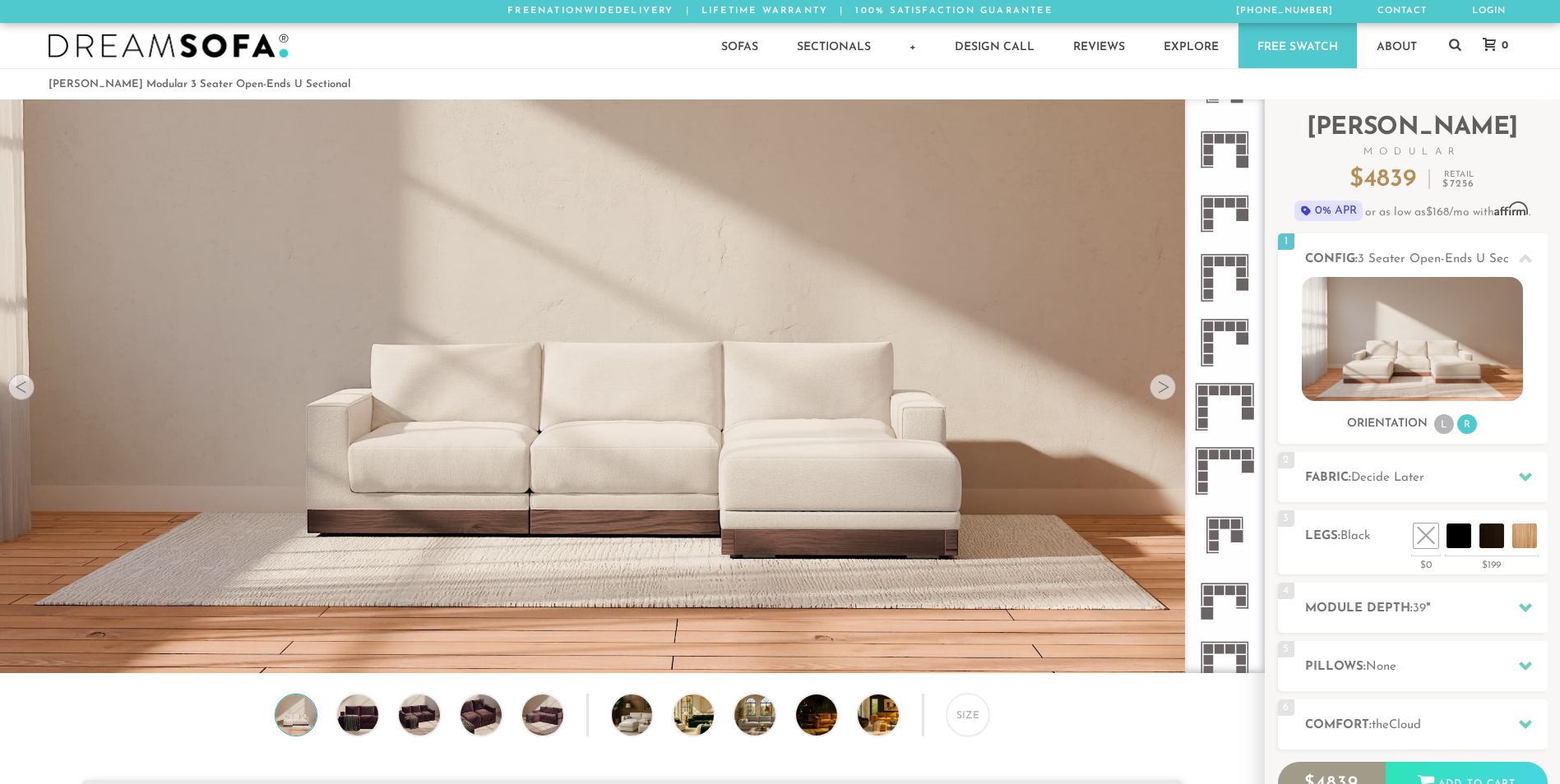
click at [1248, 526] on icon at bounding box center [1224, 535] width 65 height 65
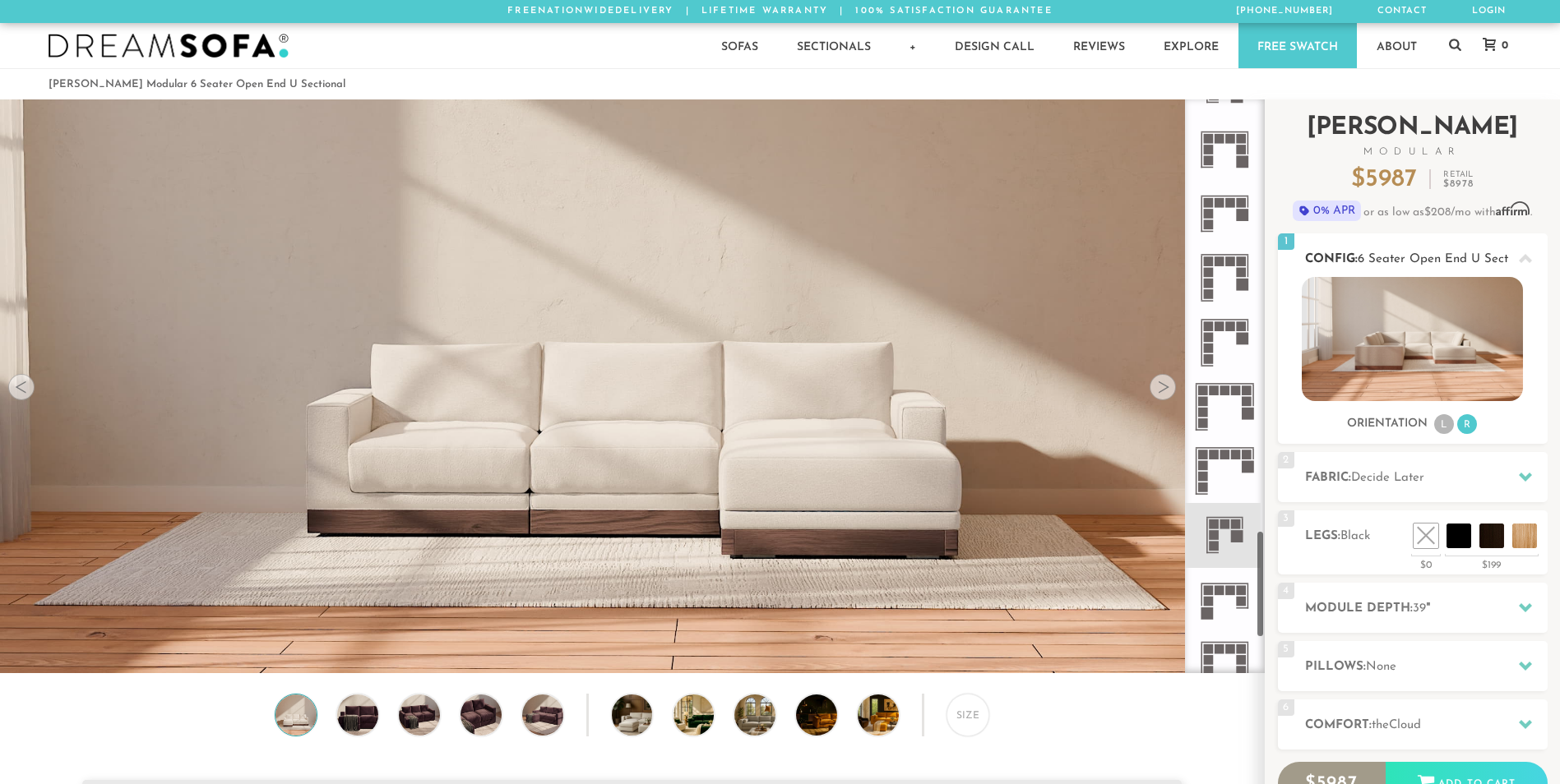
click at [1384, 351] on img at bounding box center [1412, 338] width 221 height 124
click at [1381, 479] on span "Decide Later" at bounding box center [1388, 477] width 73 height 12
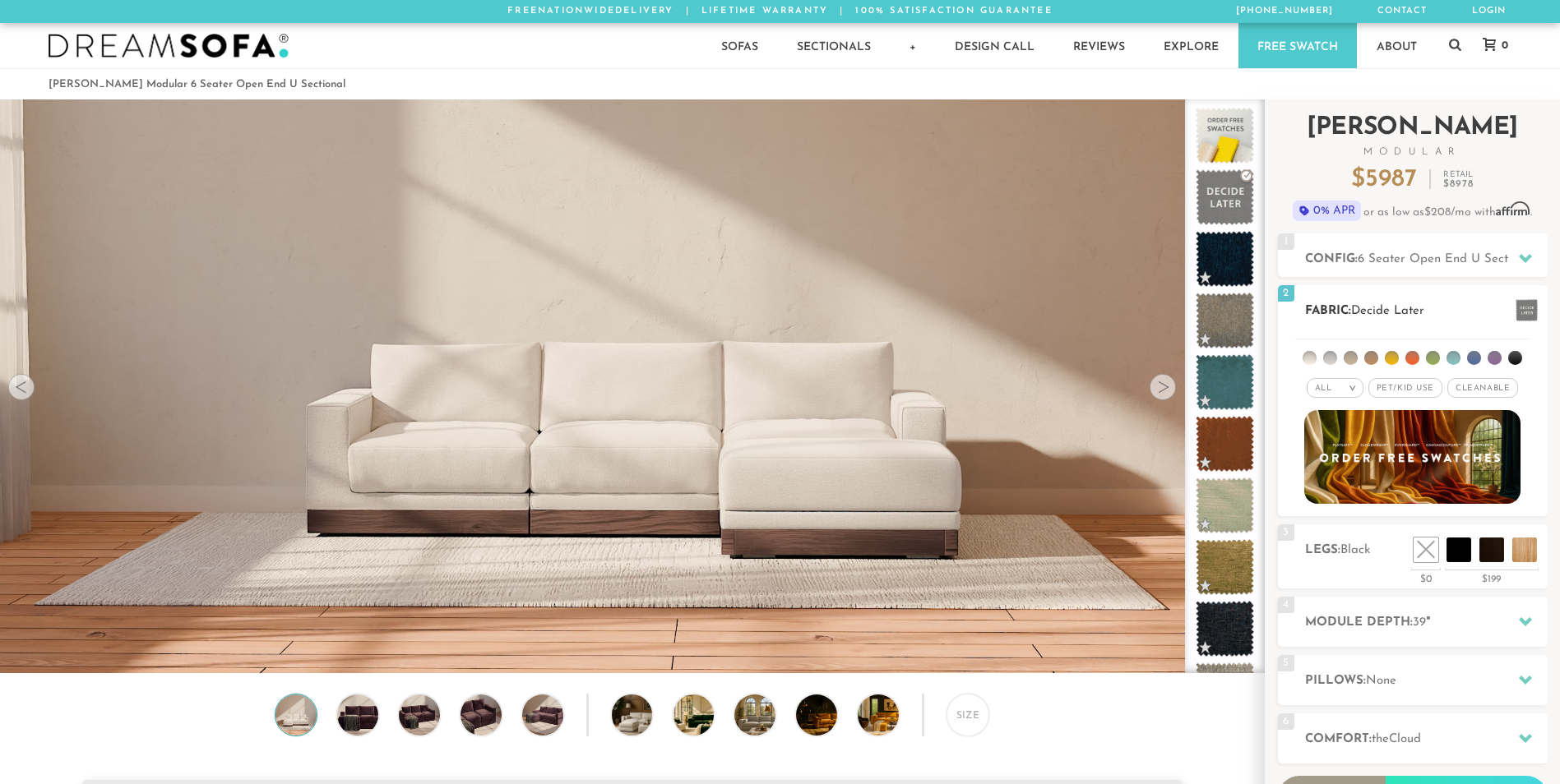
click at [1467, 387] on span "Cleanable x" at bounding box center [1483, 388] width 71 height 20
click at [1395, 385] on span "Pet/Kid Use x" at bounding box center [1399, 388] width 74 height 20
click at [1434, 357] on li at bounding box center [1433, 358] width 14 height 14
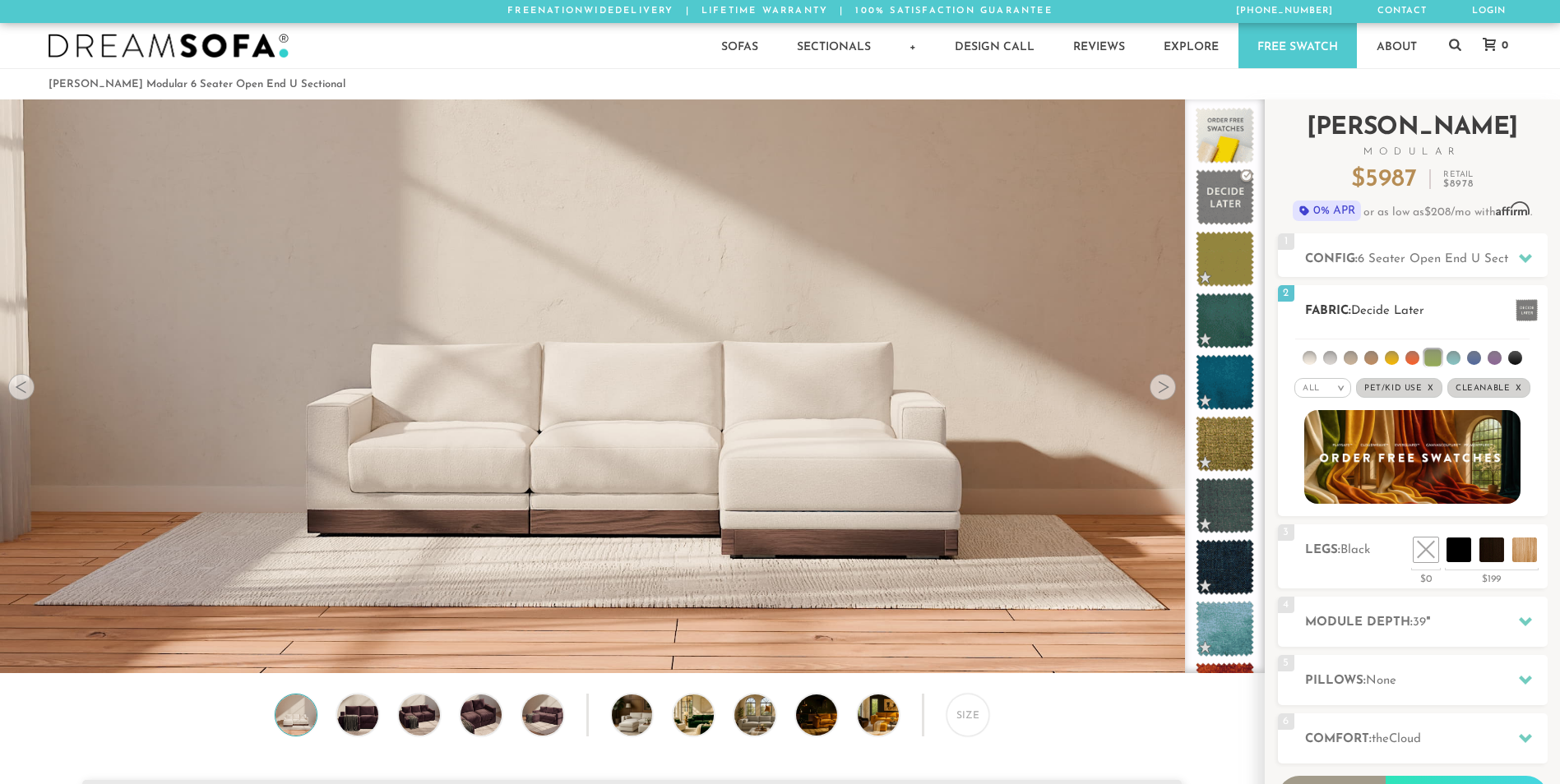
click at [1314, 358] on li at bounding box center [1310, 358] width 14 height 14
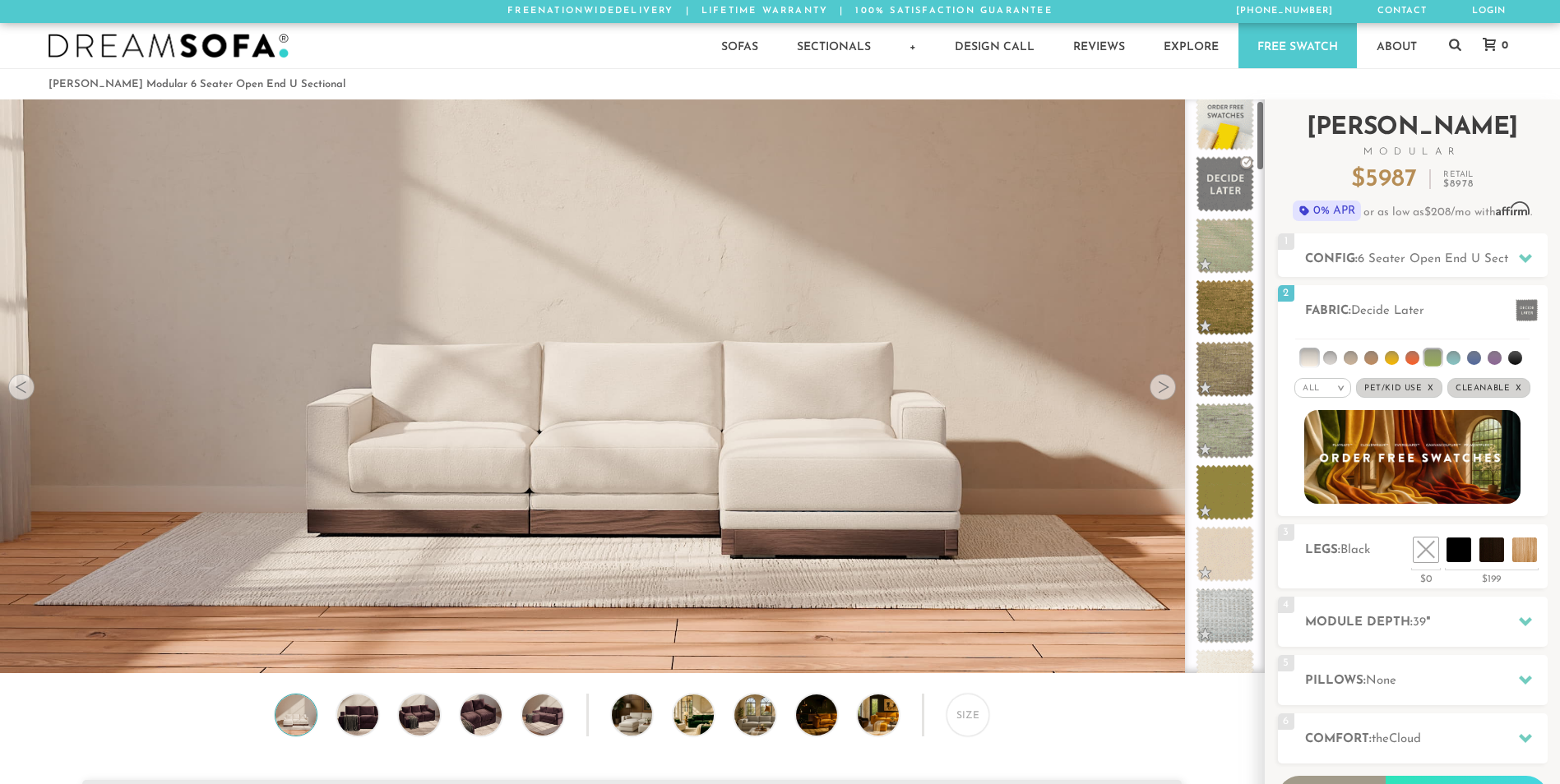
drag, startPoint x: 1261, startPoint y: 217, endPoint x: 1266, endPoint y: 158, distance: 59.2
click at [1266, 158] on div "Introducing [PERSON_NAME] Modular $ 5987 Retail $ 8978 $ 5987 Retail $ 8978 0% …" at bounding box center [1412, 513] width 295 height 828
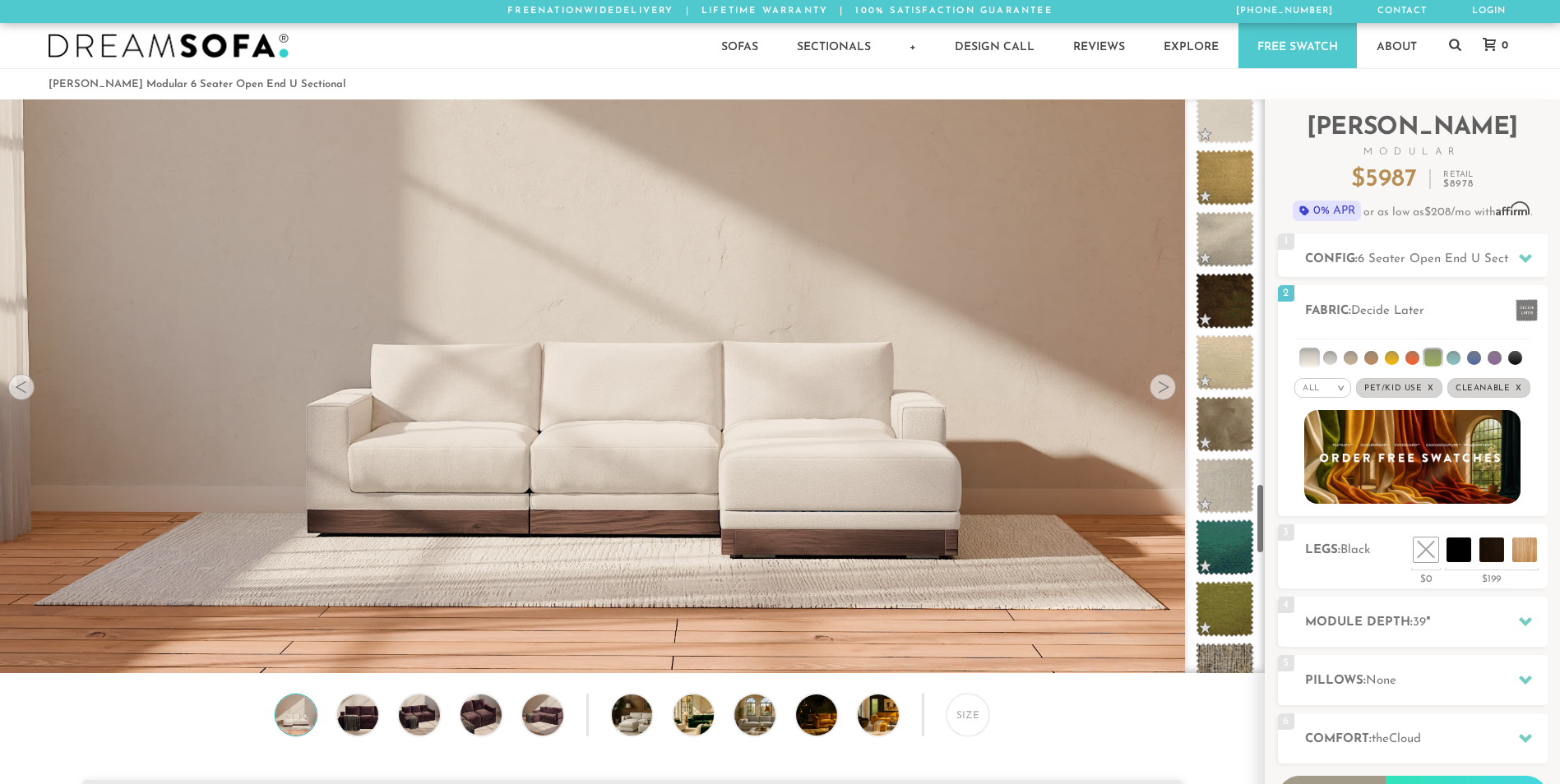
scroll to position [3116, 0]
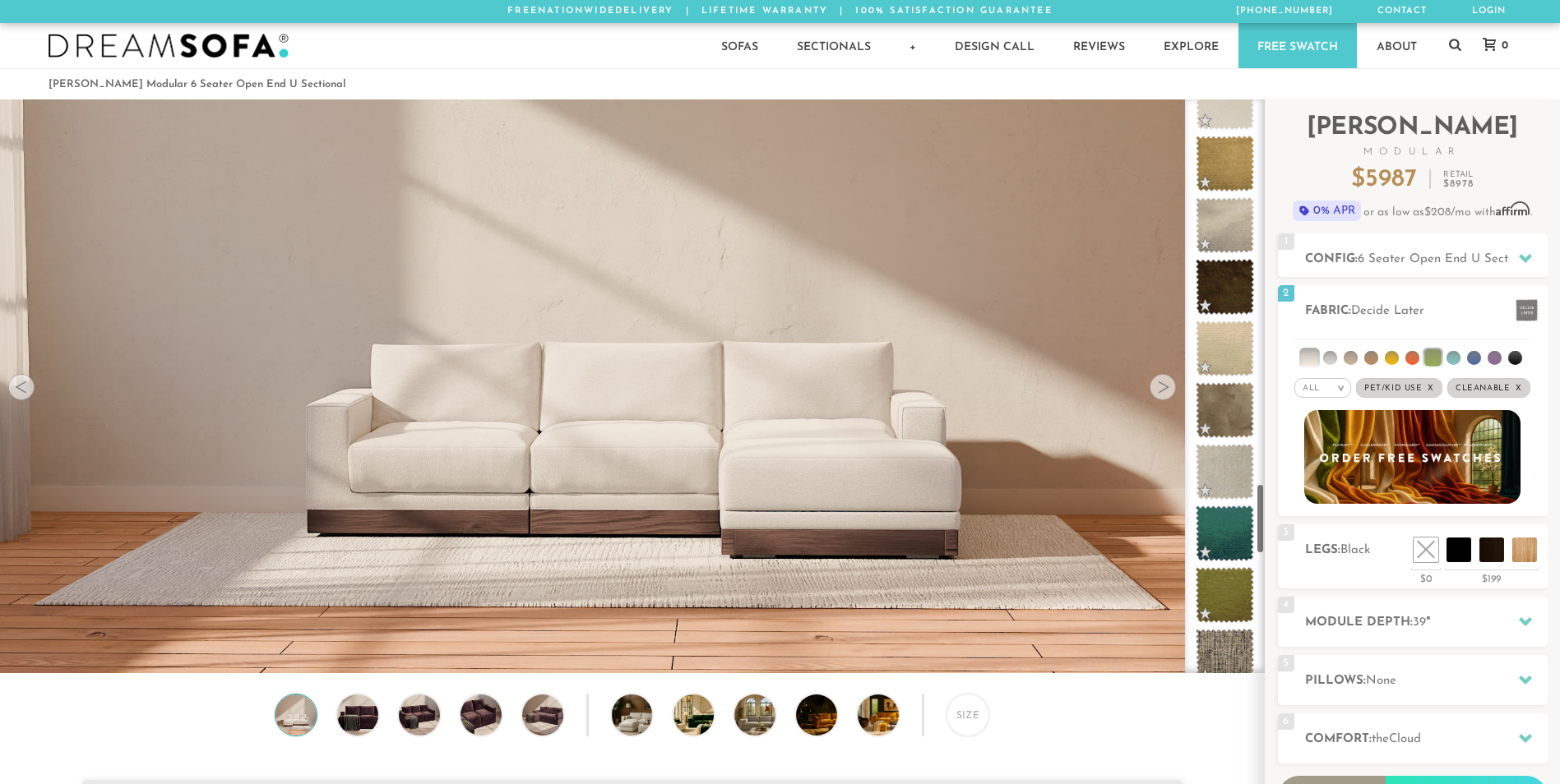
drag, startPoint x: 1260, startPoint y: 147, endPoint x: 1223, endPoint y: 531, distance: 385.8
click at [1223, 531] on div at bounding box center [1224, 386] width 79 height 574
click at [1415, 557] on li at bounding box center [1388, 512] width 98 height 98
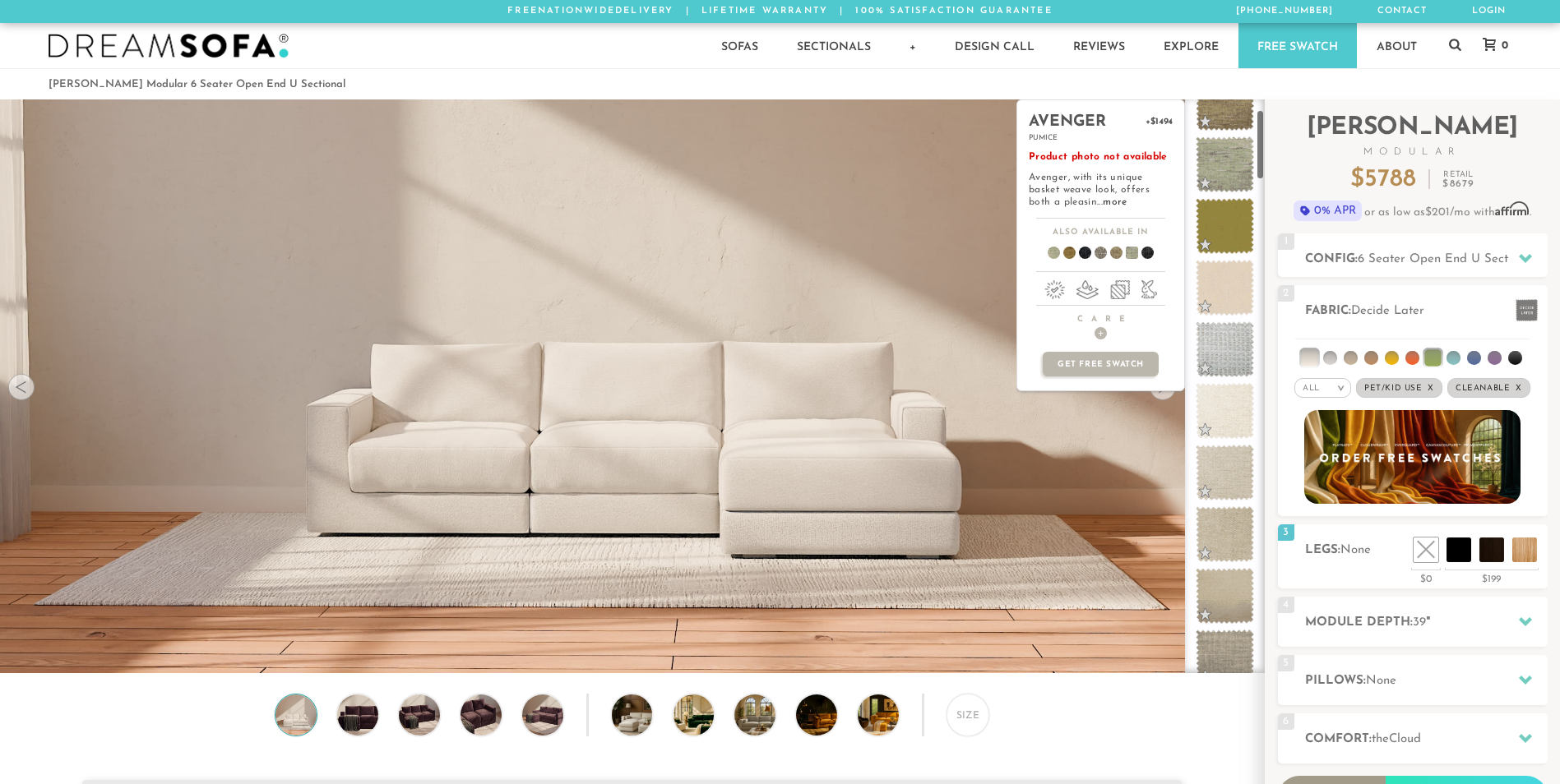
scroll to position [0, 0]
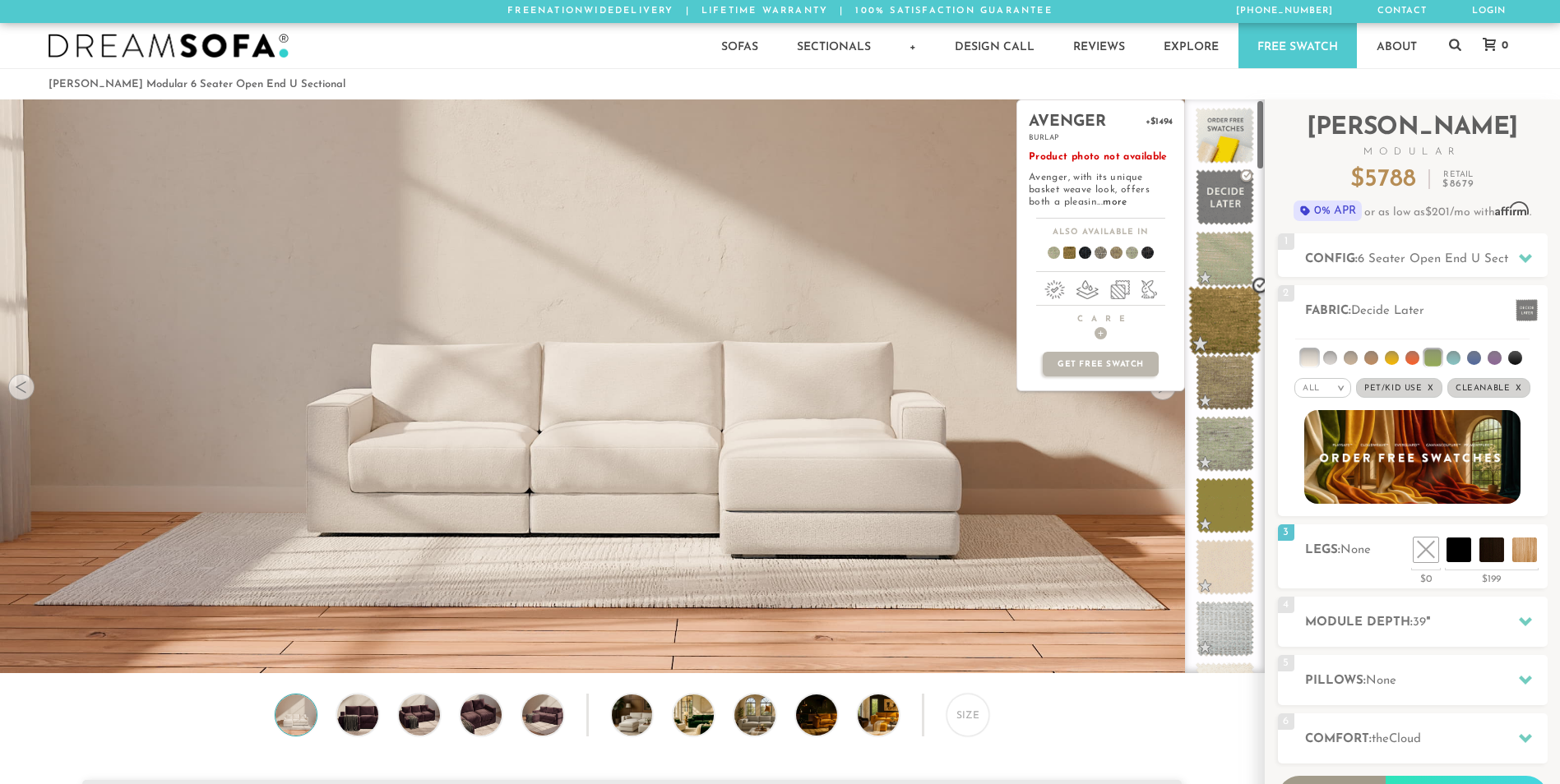
click at [1230, 327] on span at bounding box center [1225, 321] width 73 height 69
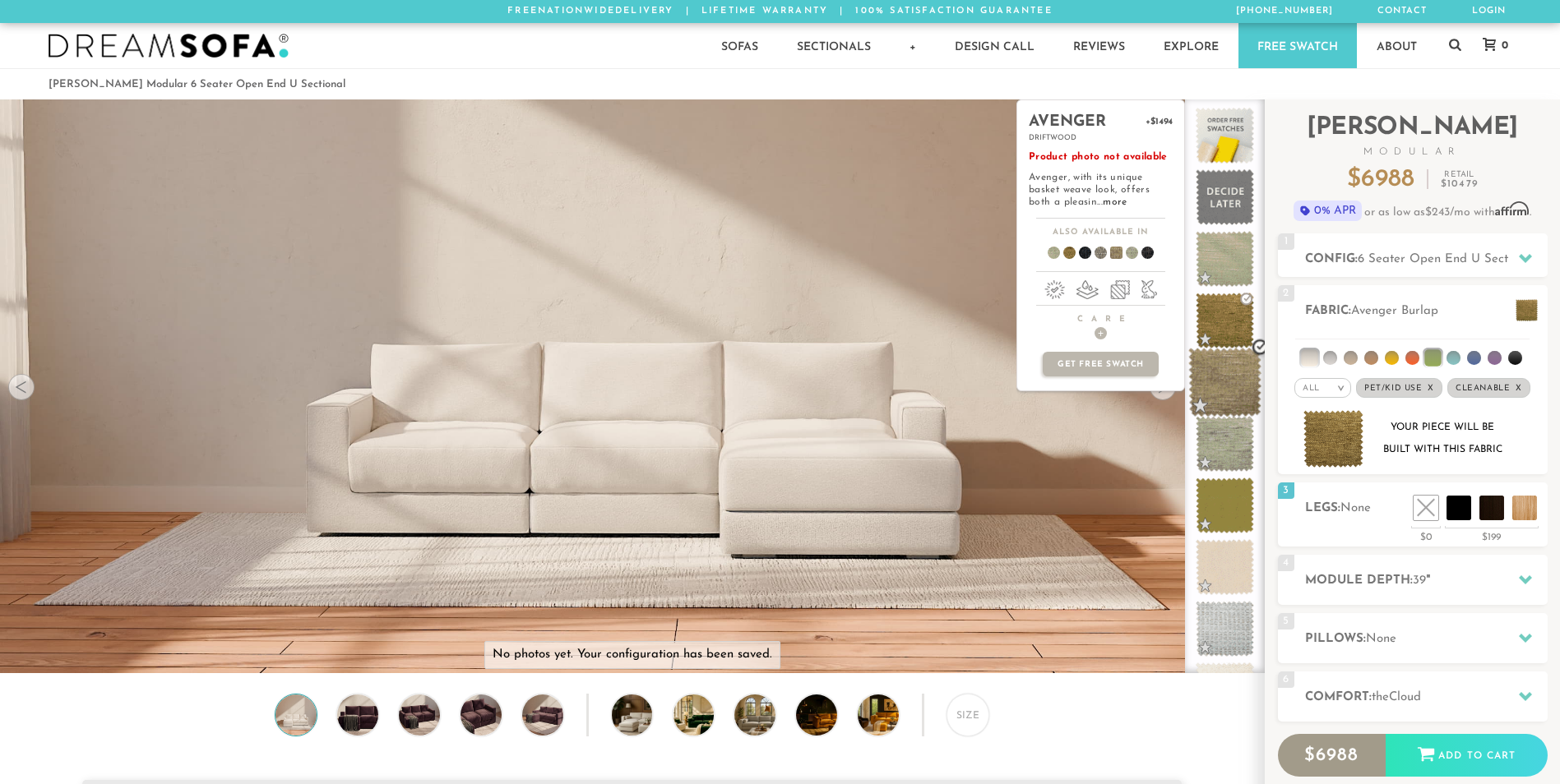
click at [1230, 375] on span at bounding box center [1225, 382] width 73 height 69
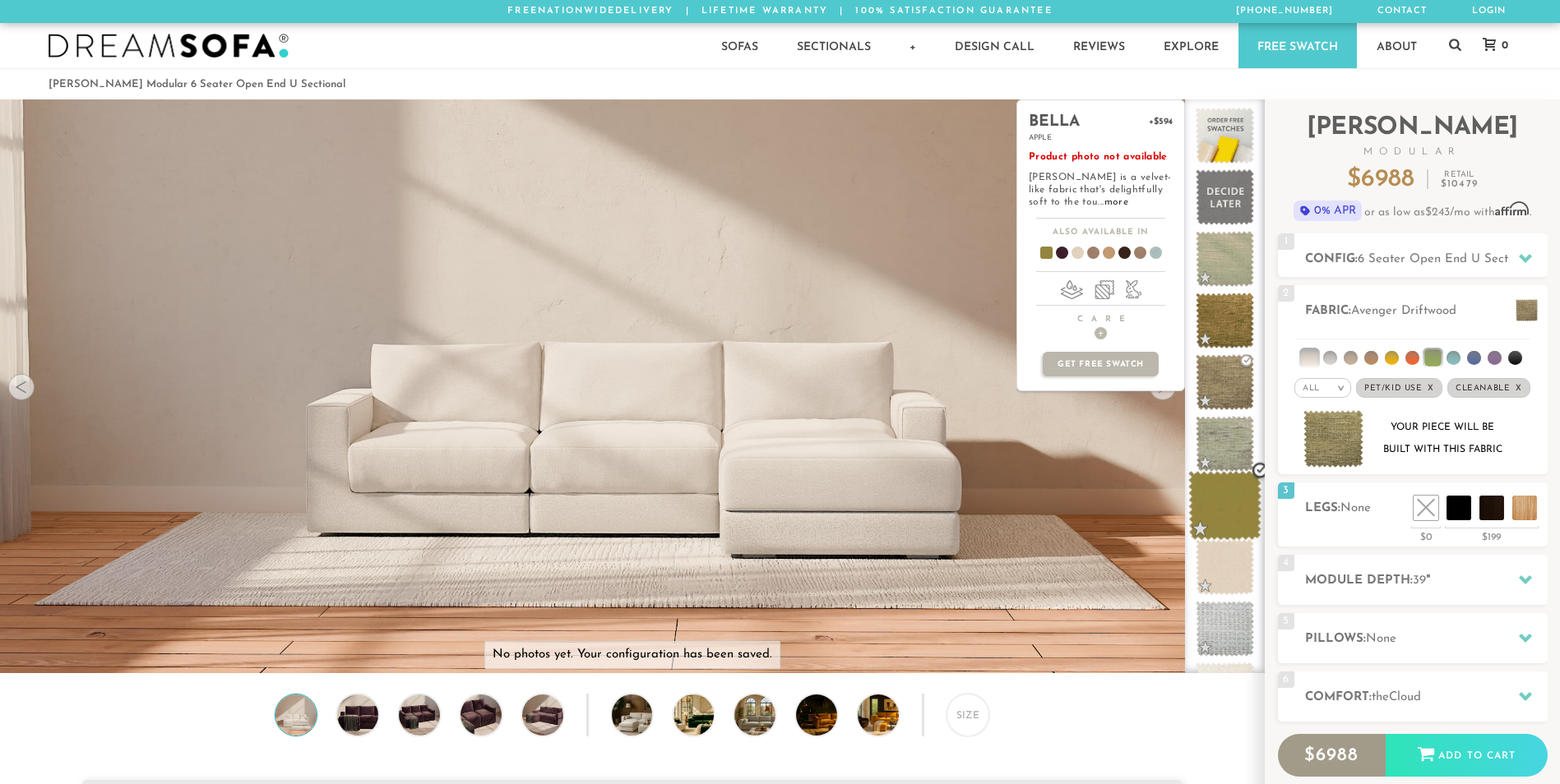
click at [1223, 505] on span at bounding box center [1225, 506] width 73 height 69
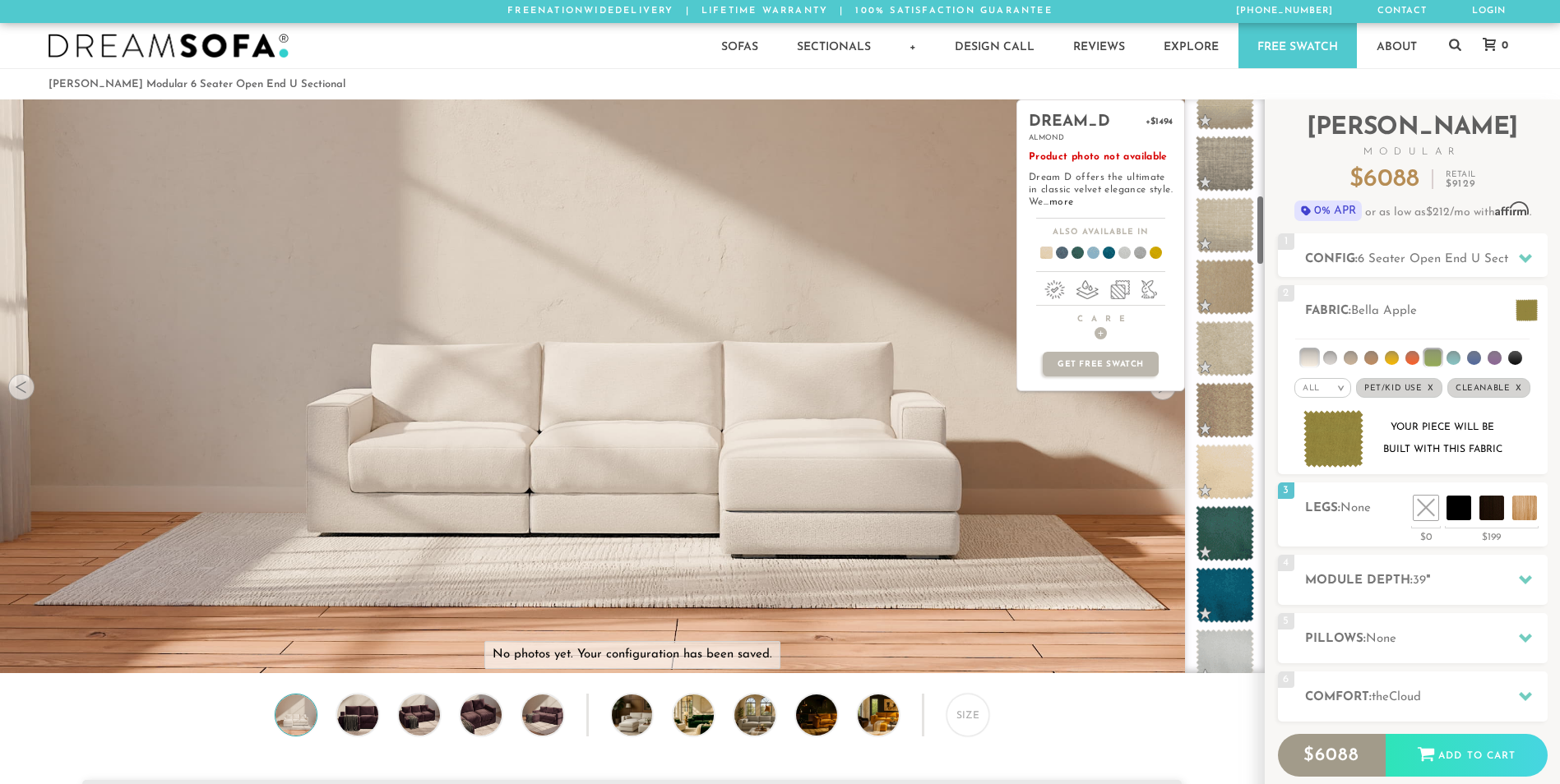
scroll to position [775, 0]
click at [1220, 513] on span at bounding box center [1225, 532] width 73 height 69
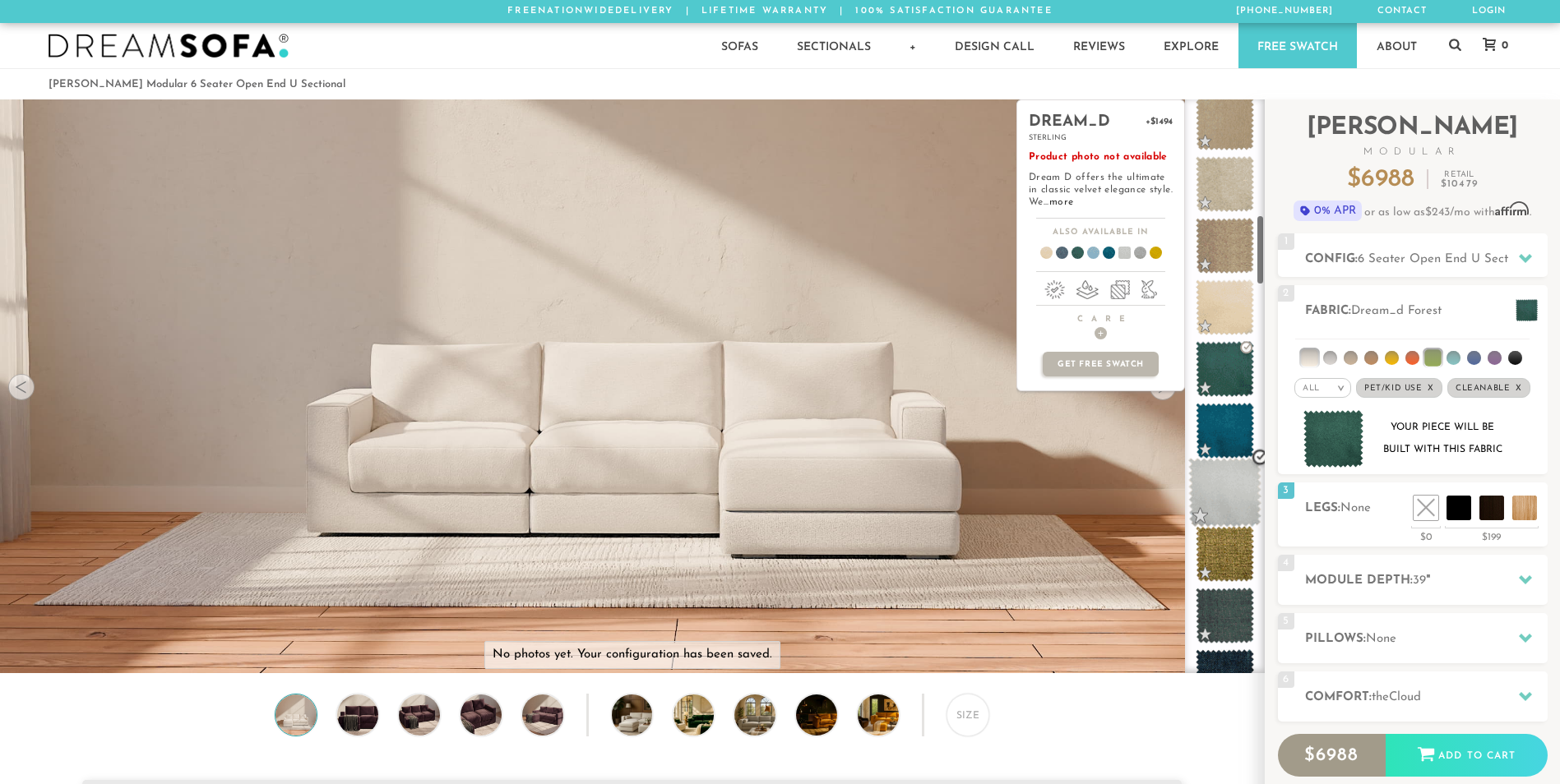
scroll to position [940, 0]
click at [1220, 469] on span at bounding box center [1225, 491] width 73 height 69
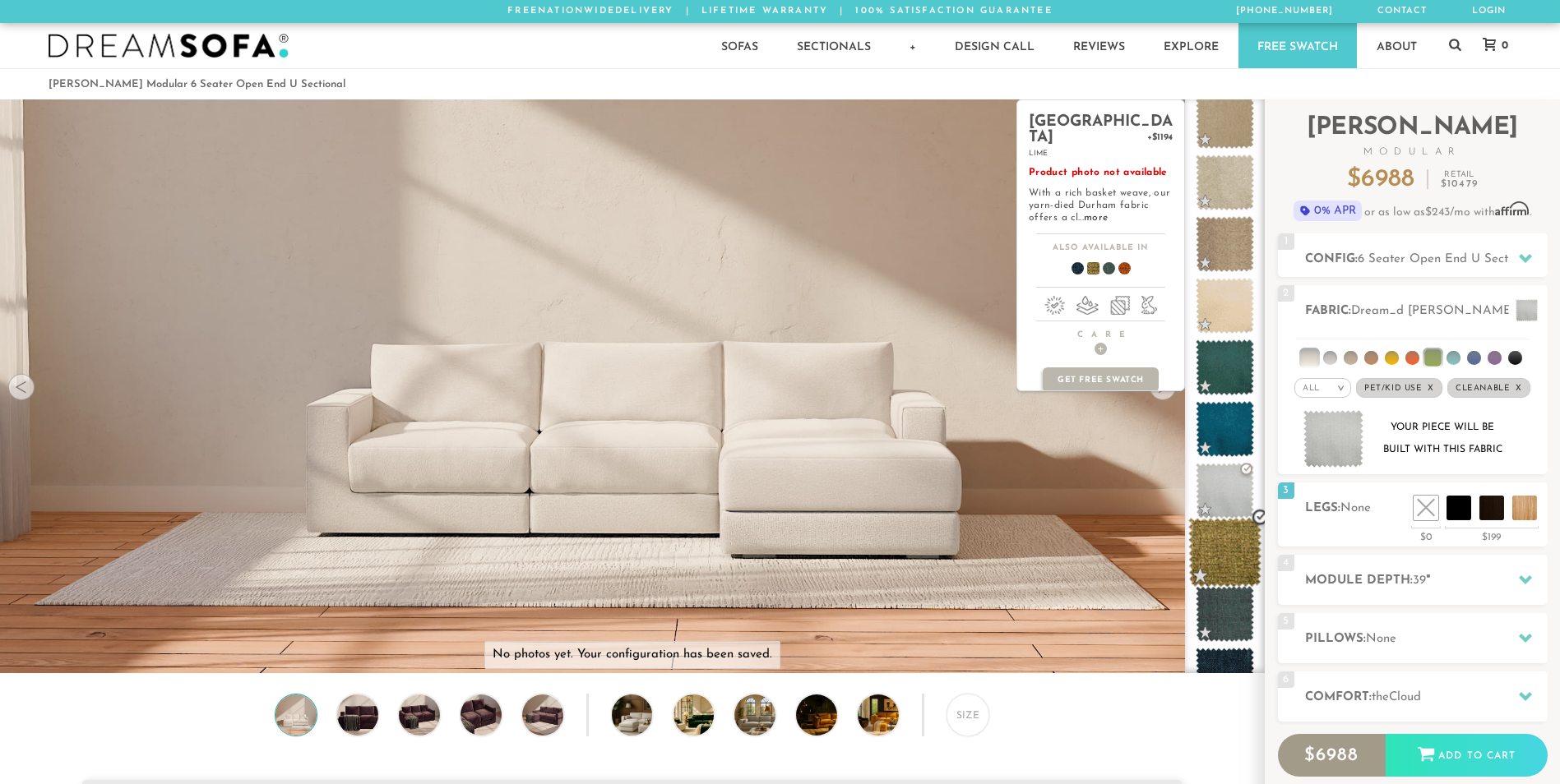
click at [1220, 529] on span at bounding box center [1225, 553] width 73 height 69
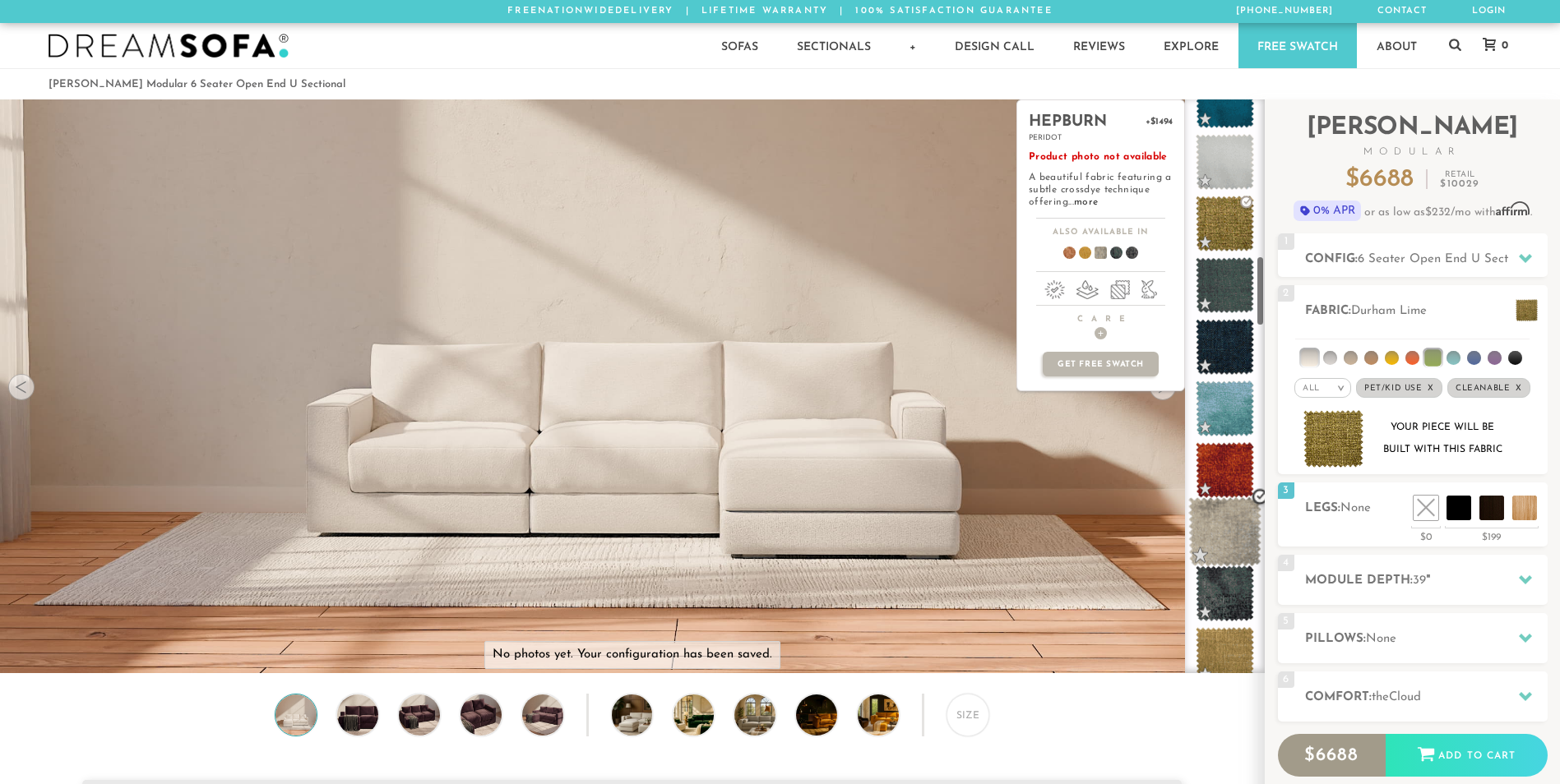
scroll to position [1268, 0]
click at [1220, 464] on span at bounding box center [1225, 470] width 73 height 69
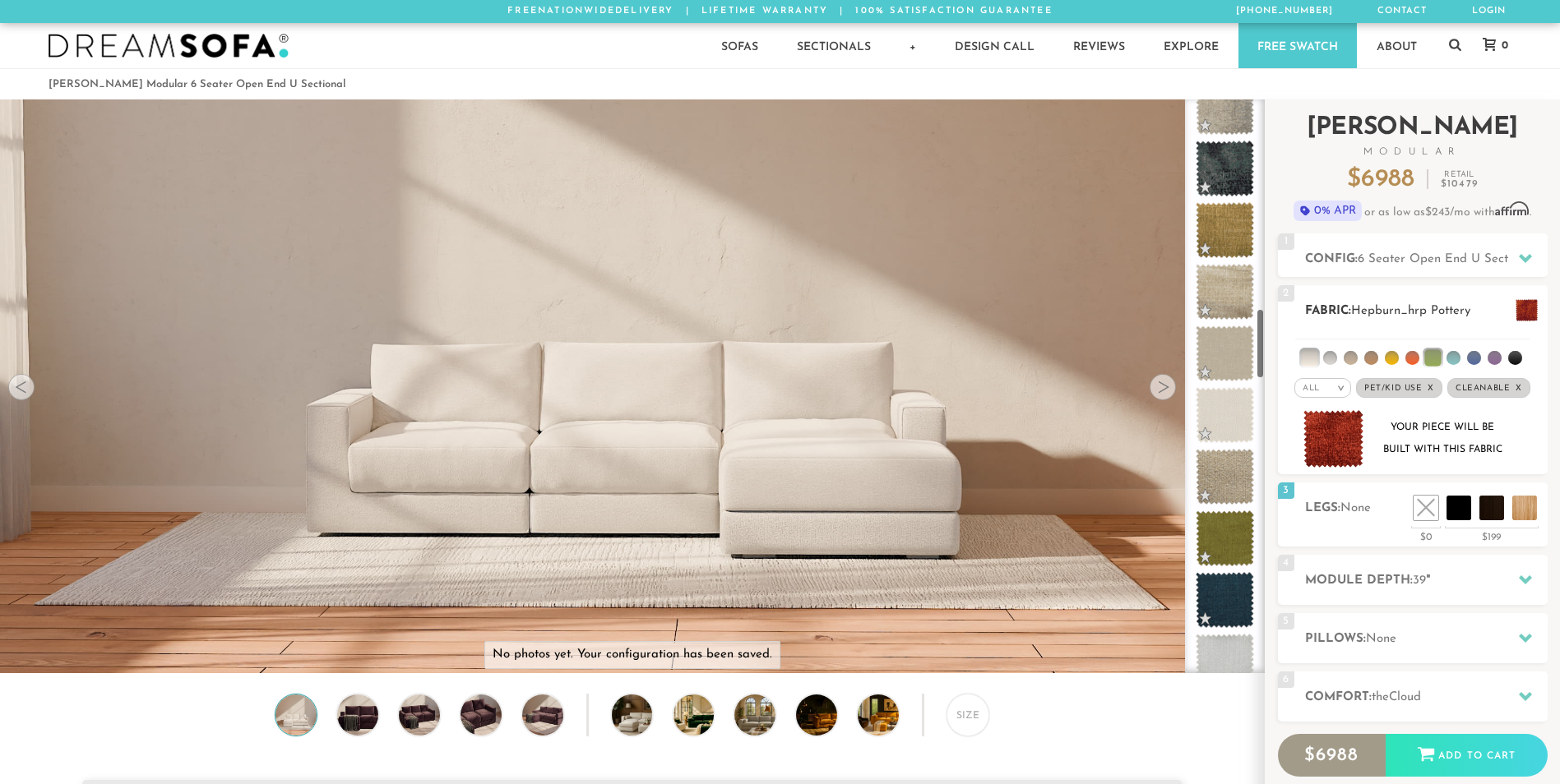
scroll to position [1693, 0]
click at [1475, 353] on li at bounding box center [1475, 358] width 14 height 14
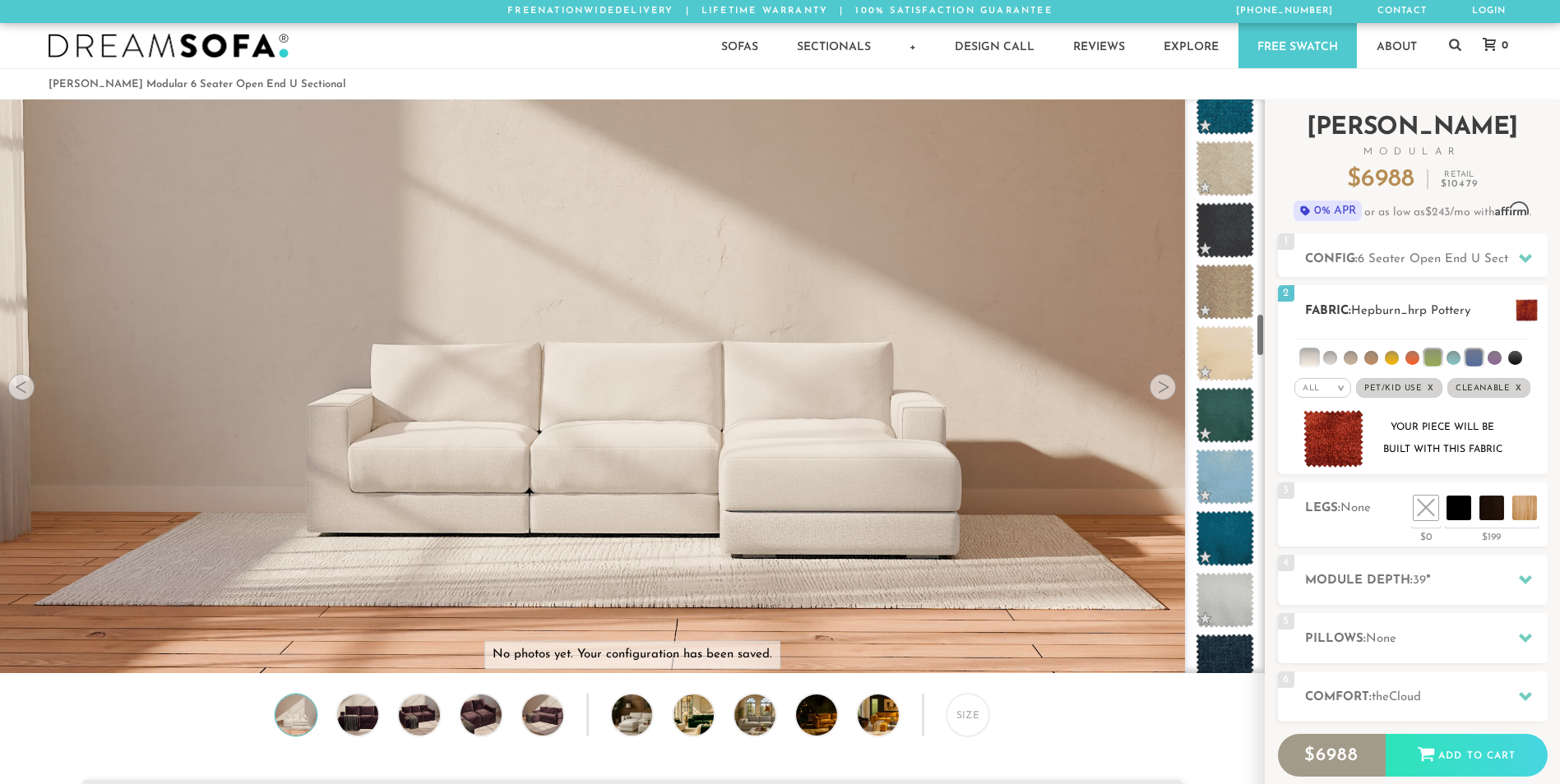
scroll to position [2803, 0]
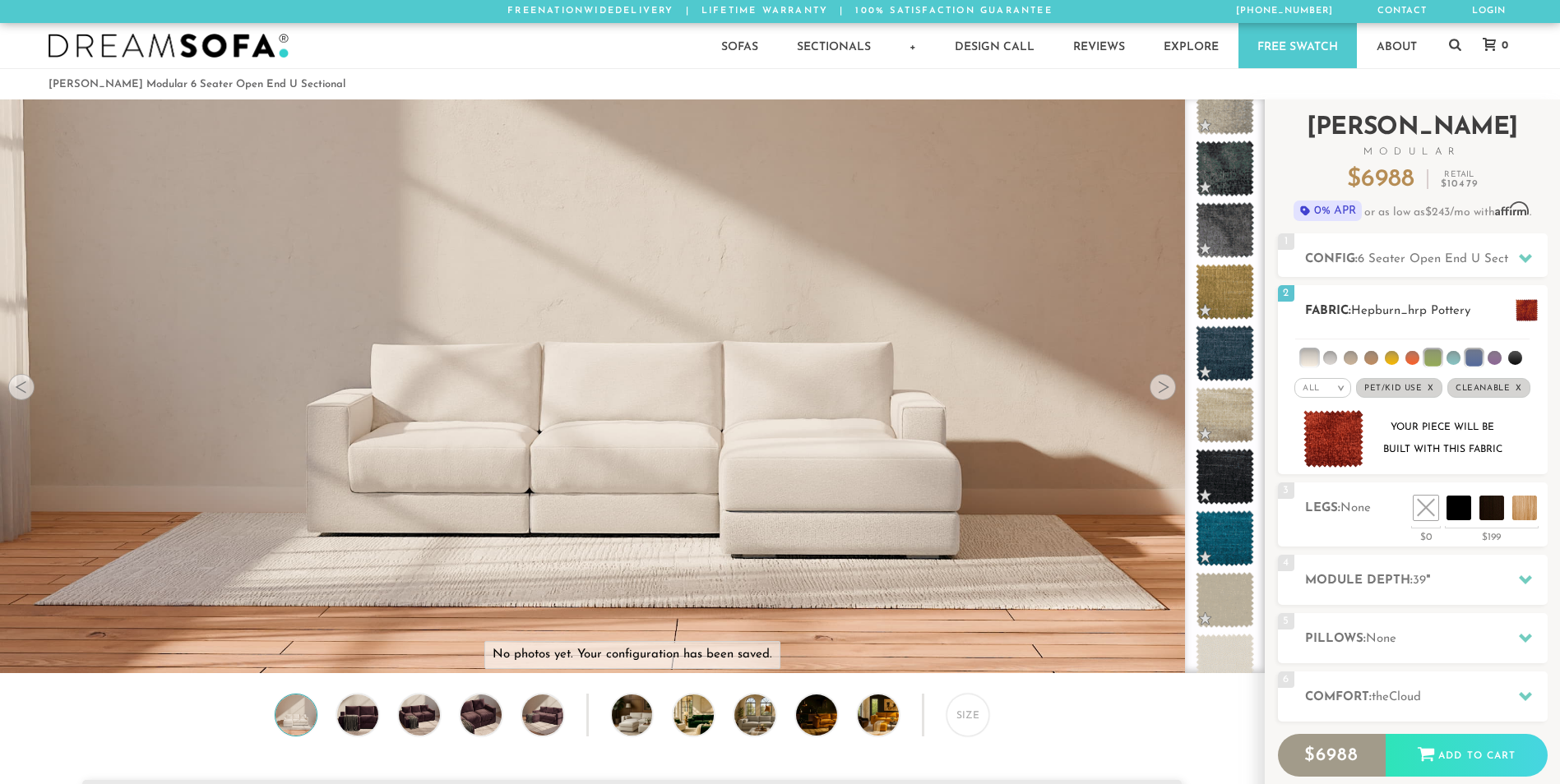
click at [1491, 357] on li at bounding box center [1494, 358] width 14 height 14
click at [1513, 358] on li at bounding box center [1515, 358] width 14 height 14
